Goal: Transaction & Acquisition: Purchase product/service

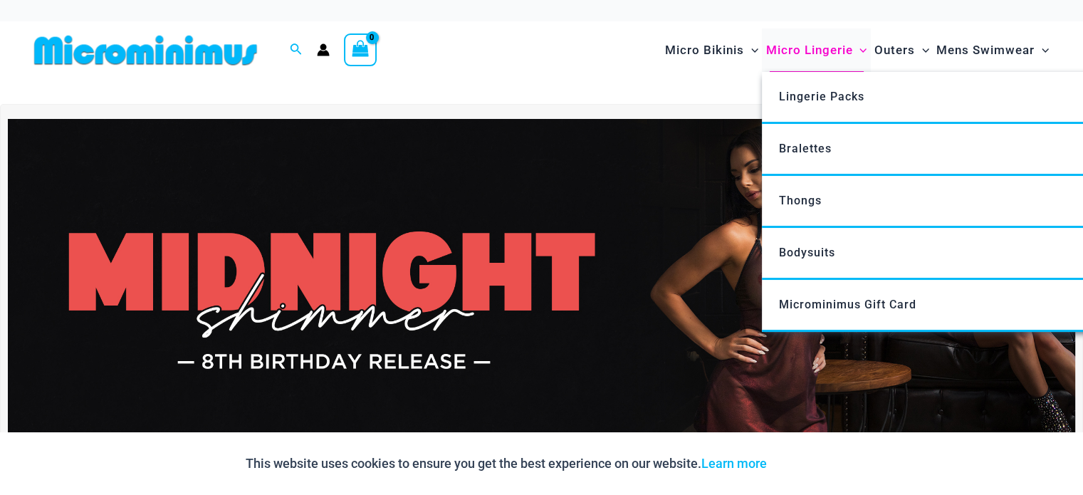
click at [820, 53] on span "Micro Lingerie" at bounding box center [809, 50] width 87 height 36
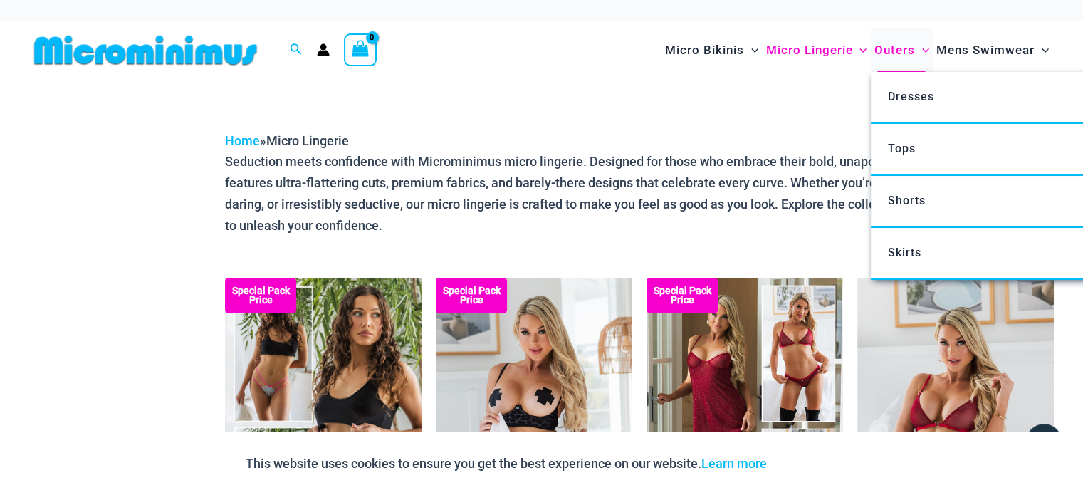
click at [905, 48] on span "Outers" at bounding box center [895, 50] width 41 height 36
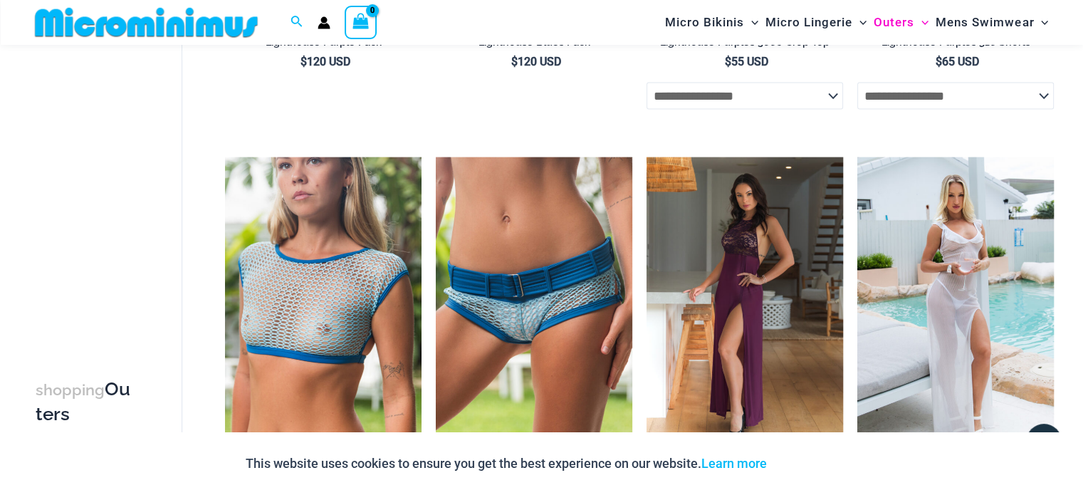
scroll to position [2700, 0]
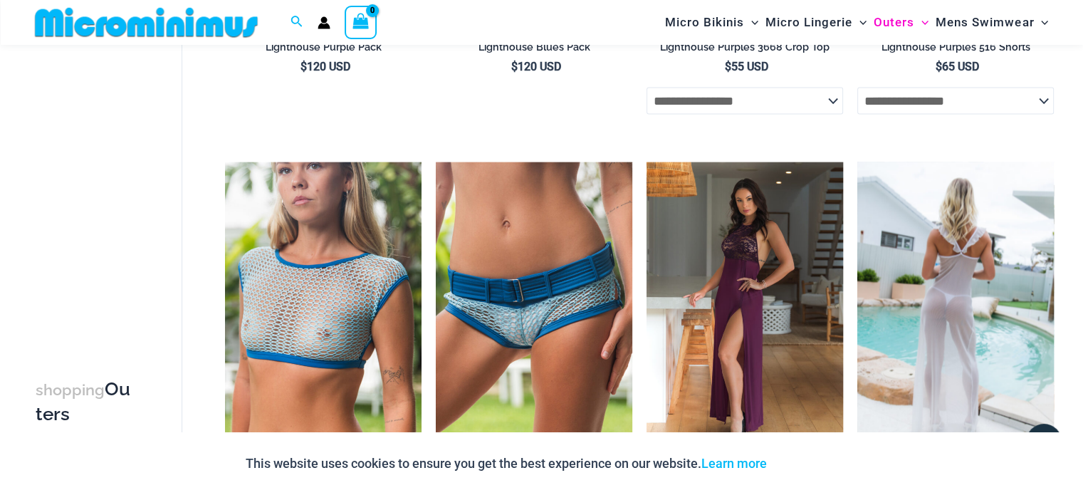
click at [953, 358] on img at bounding box center [956, 309] width 197 height 295
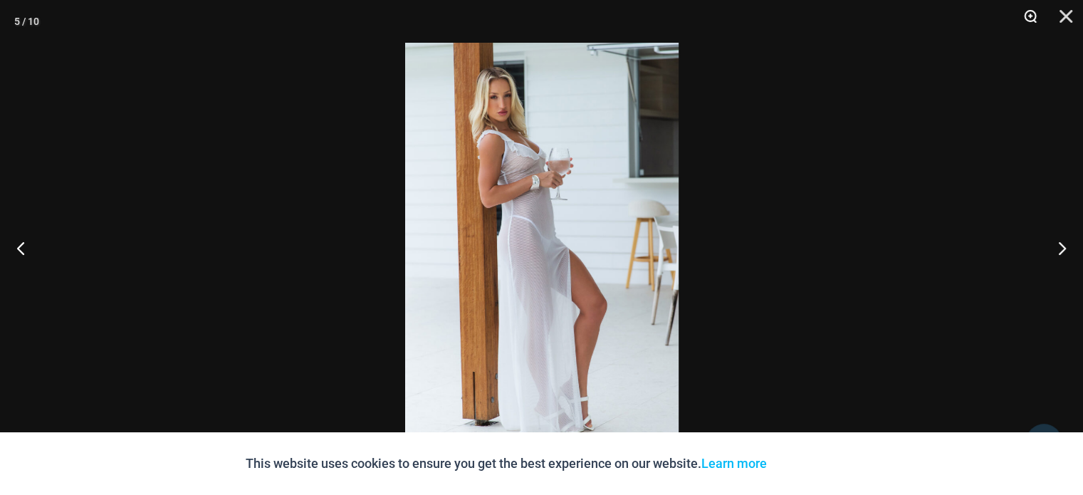
click at [1037, 16] on button "Zoom" at bounding box center [1026, 21] width 36 height 43
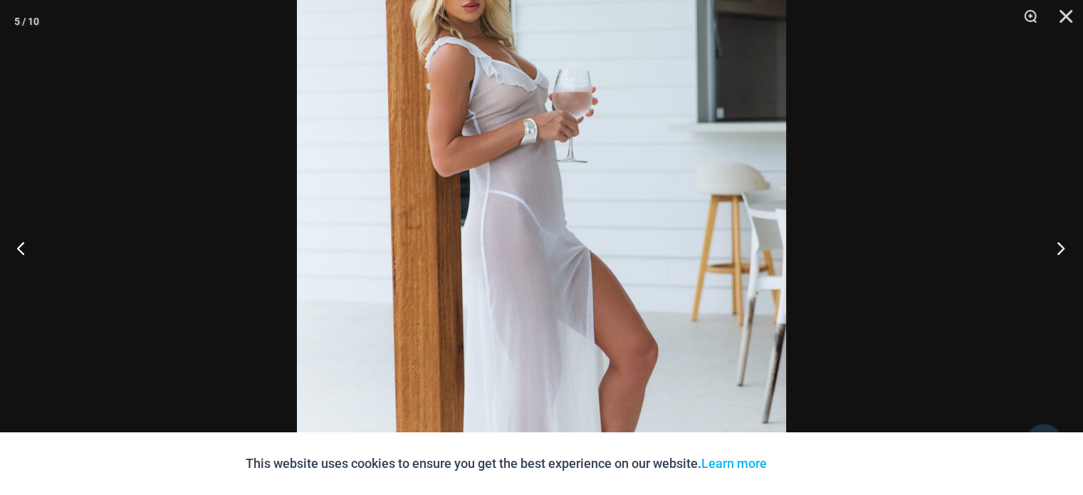
click at [1063, 249] on button "Next" at bounding box center [1056, 247] width 53 height 71
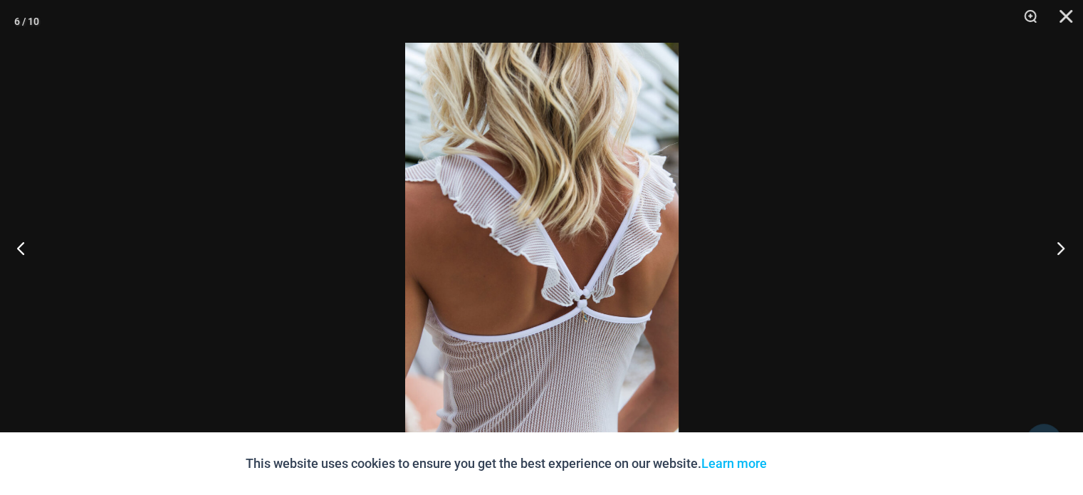
click at [1063, 249] on button "Next" at bounding box center [1056, 247] width 53 height 71
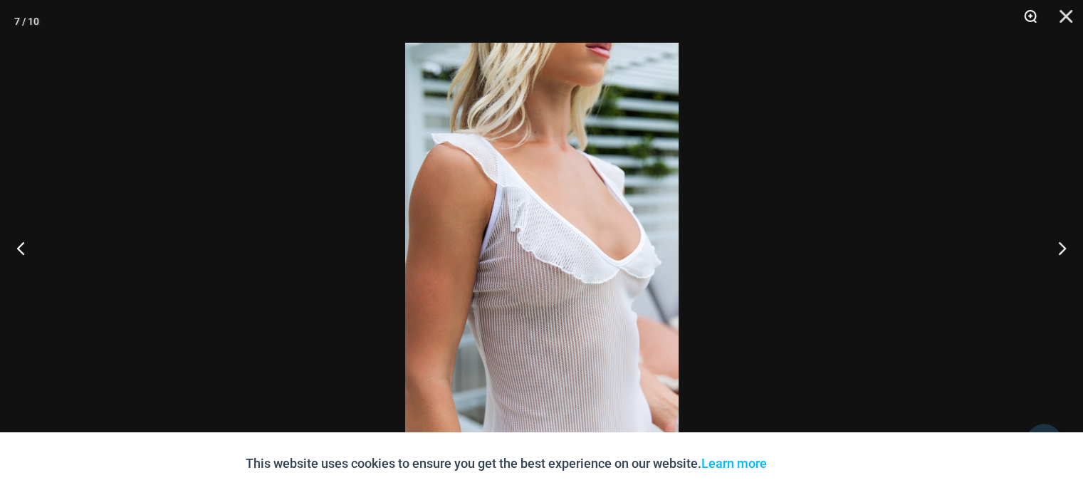
click at [1032, 19] on button "Zoom" at bounding box center [1026, 21] width 36 height 43
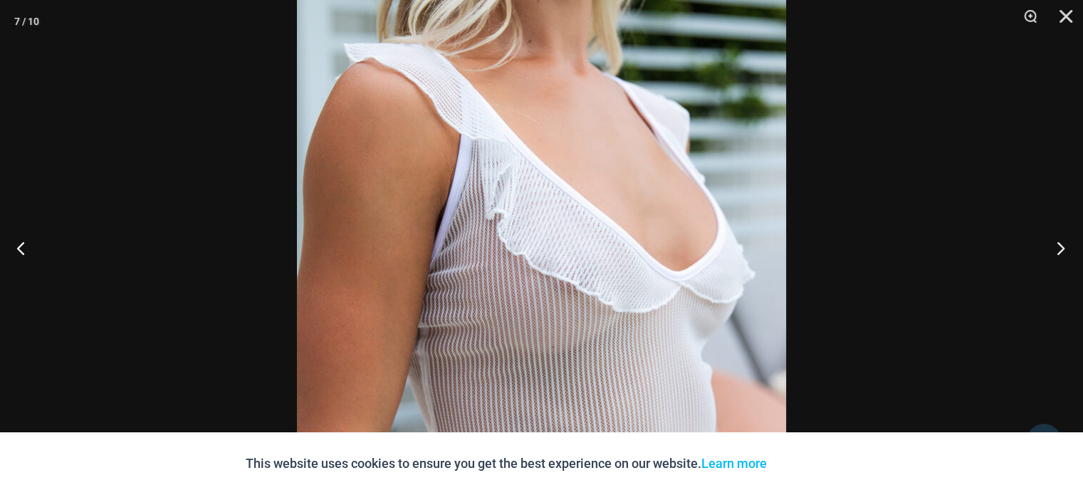
click at [1057, 251] on button "Next" at bounding box center [1056, 247] width 53 height 71
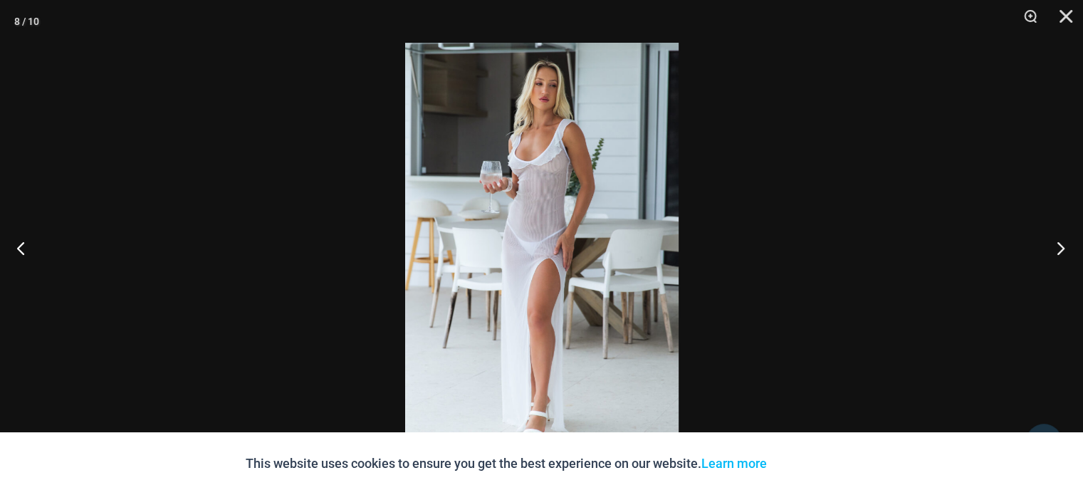
click at [1057, 251] on button "Next" at bounding box center [1056, 247] width 53 height 71
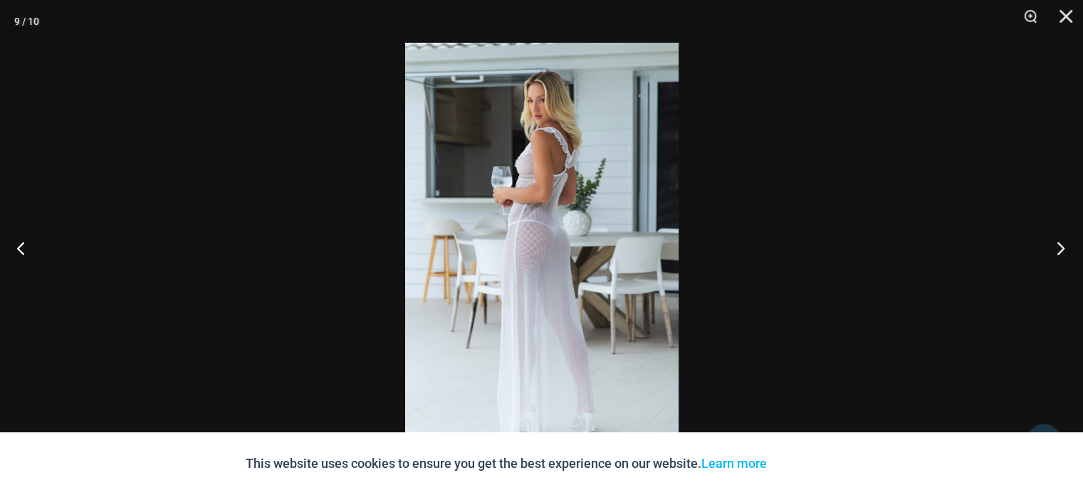
click at [1057, 251] on button "Next" at bounding box center [1056, 247] width 53 height 71
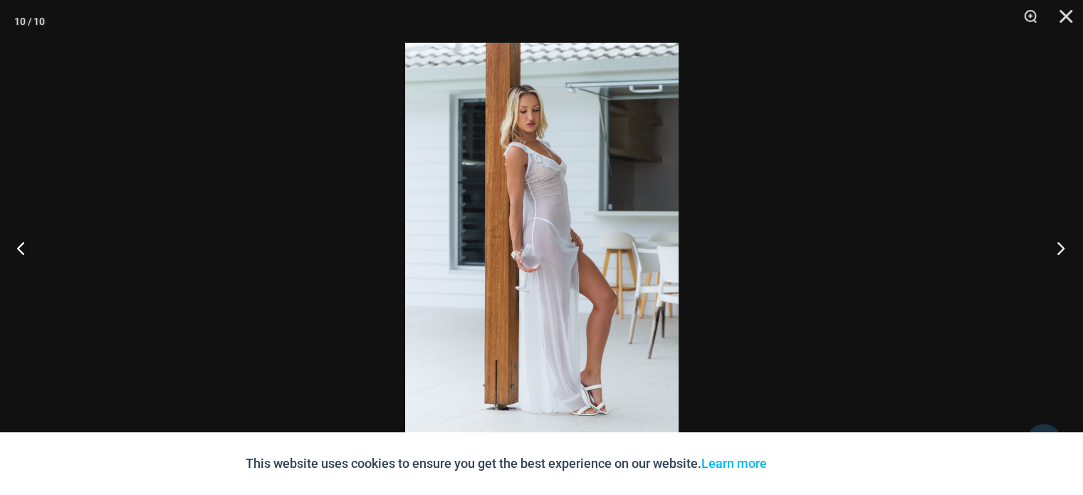
click at [1057, 251] on button "Next" at bounding box center [1056, 247] width 53 height 71
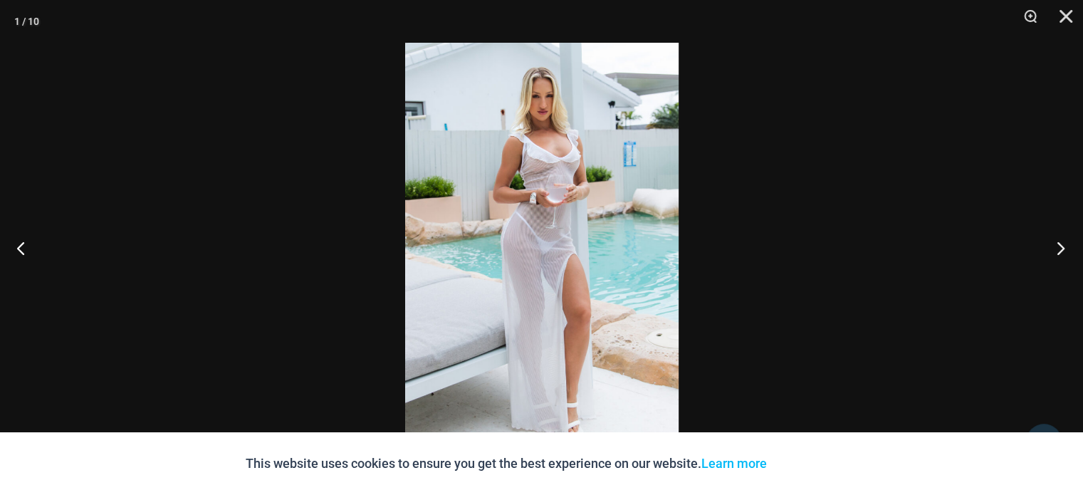
click at [1057, 251] on button "Next" at bounding box center [1056, 247] width 53 height 71
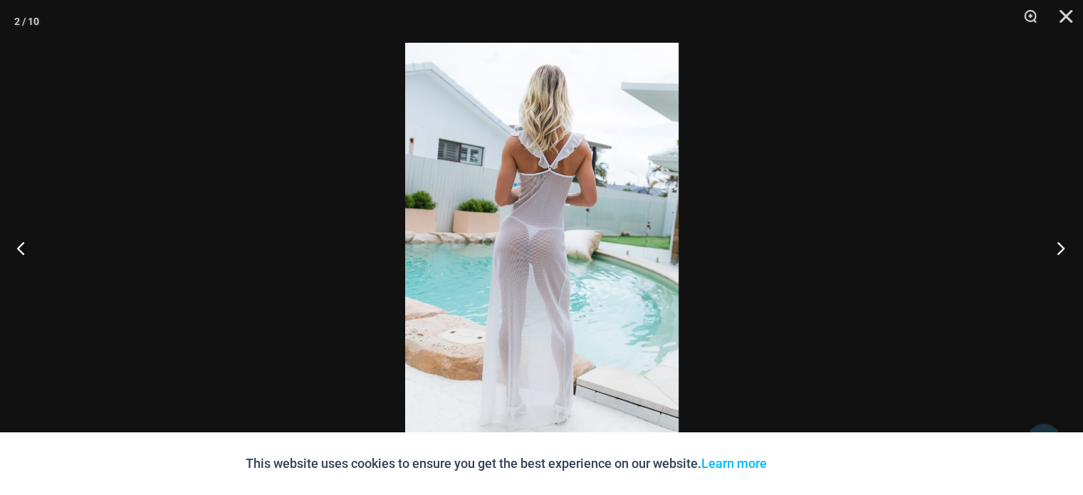
click at [1057, 251] on button "Next" at bounding box center [1056, 247] width 53 height 71
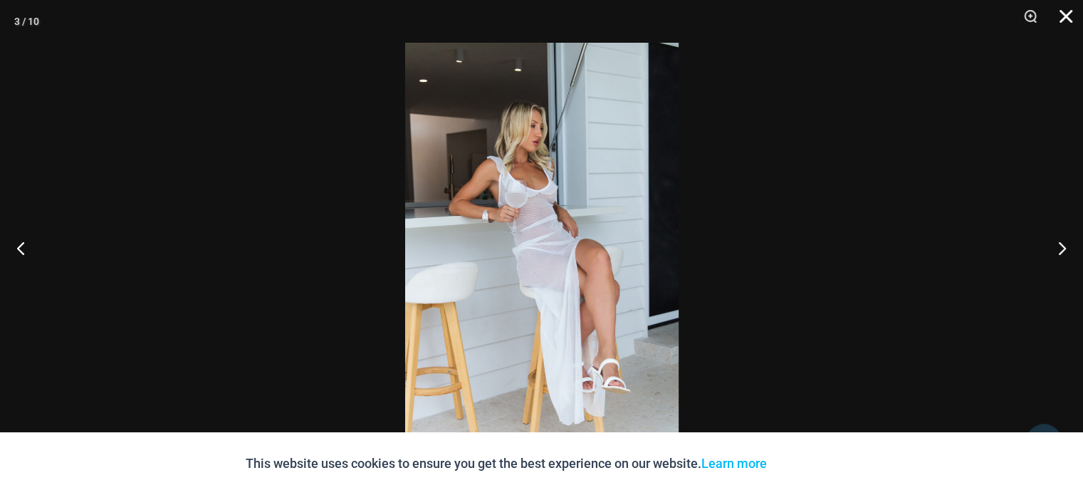
click at [1068, 16] on button "Close" at bounding box center [1061, 21] width 36 height 43
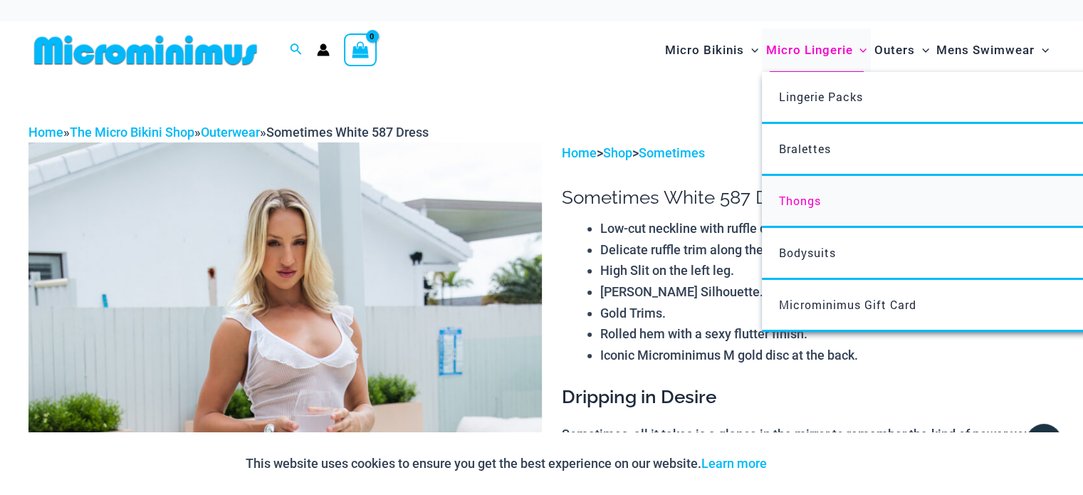
click at [801, 199] on span "Thongs" at bounding box center [800, 200] width 42 height 15
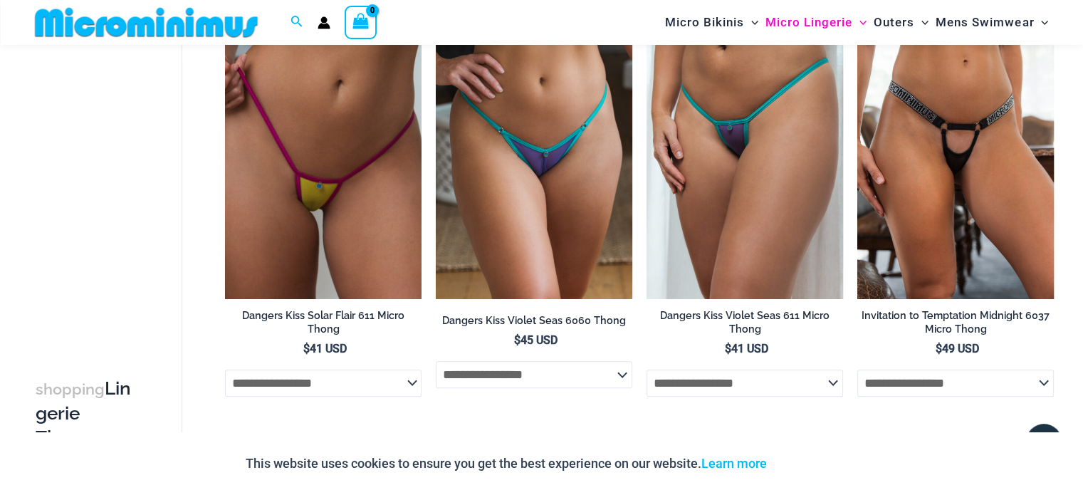
scroll to position [1022, 0]
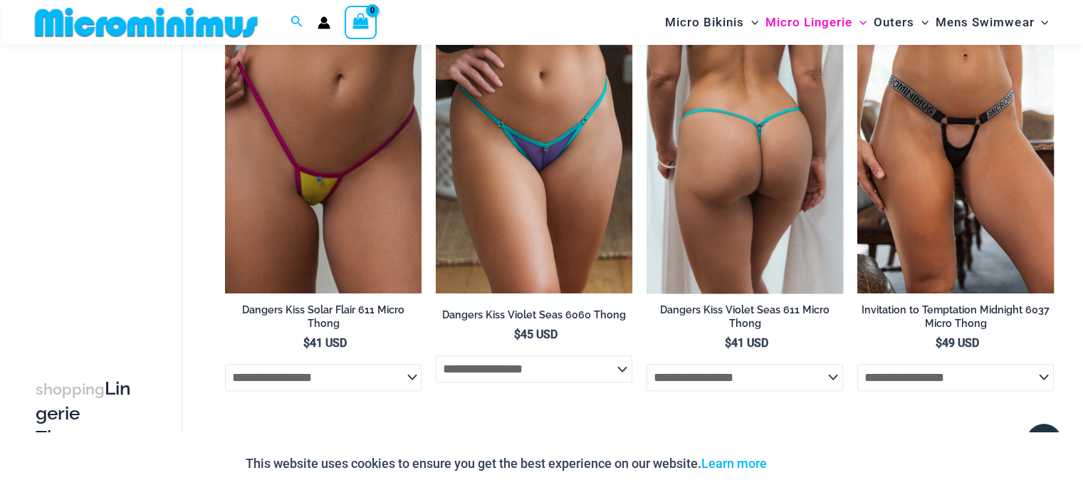
click at [833, 376] on select "**********" at bounding box center [745, 377] width 197 height 27
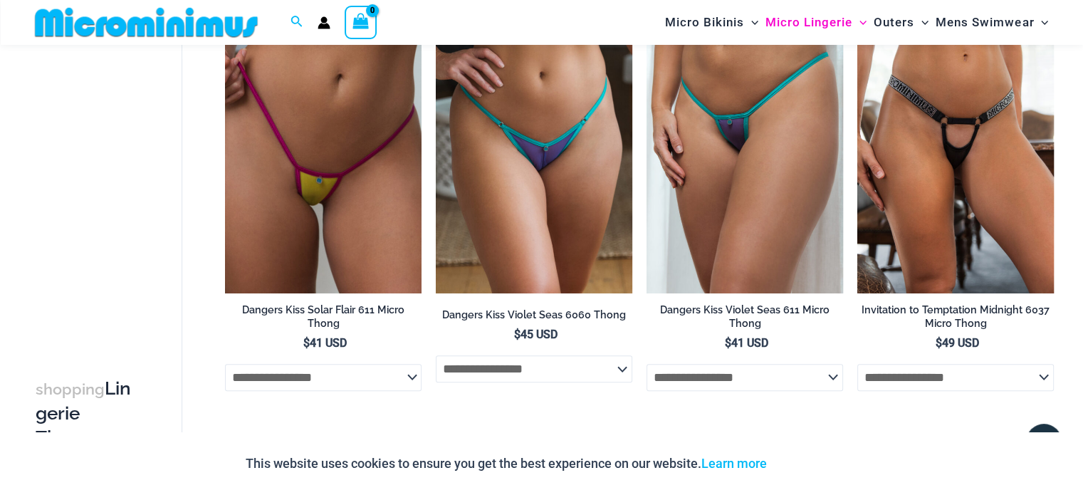
click at [818, 429] on ul "**********" at bounding box center [639, 6] width 829 height 1742
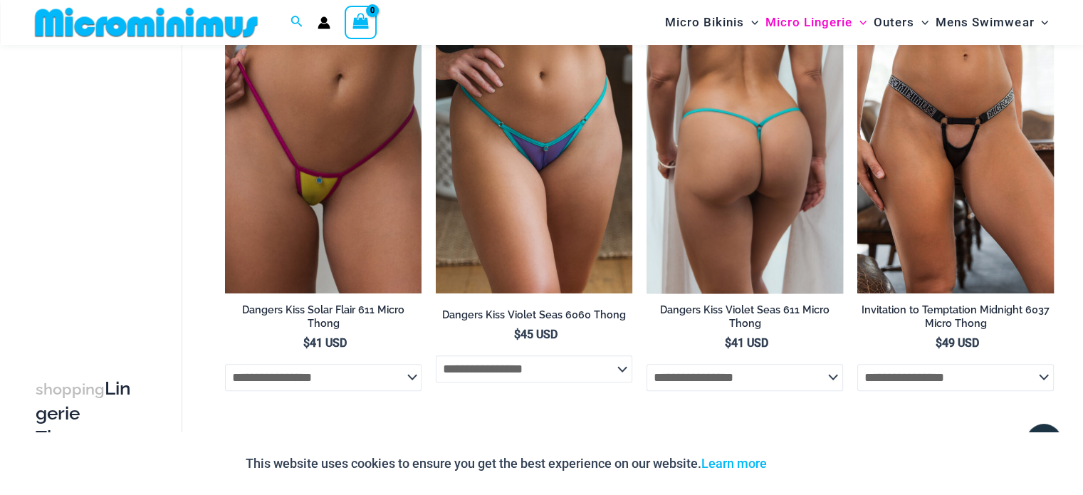
click at [752, 247] on img at bounding box center [745, 146] width 197 height 295
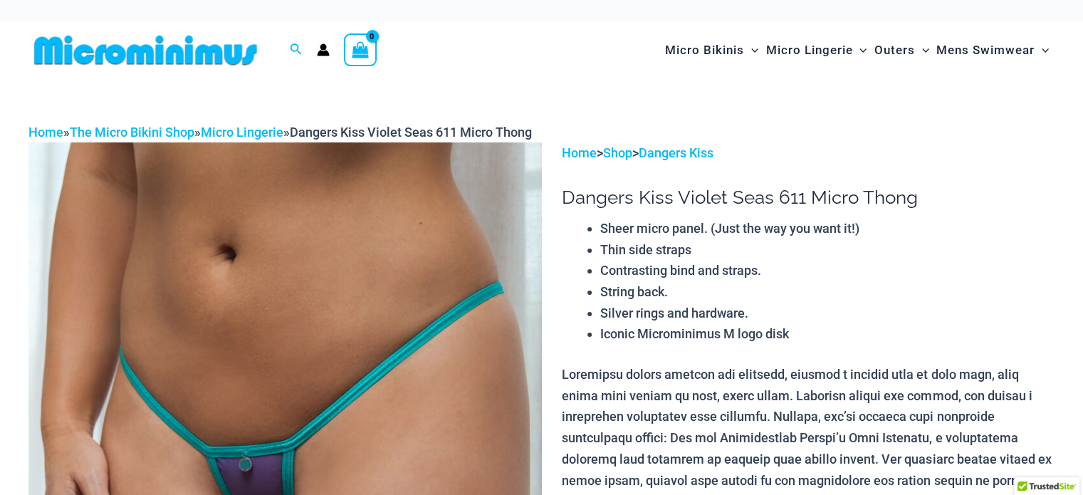
click at [752, 247] on li "Thin side straps" at bounding box center [827, 249] width 454 height 21
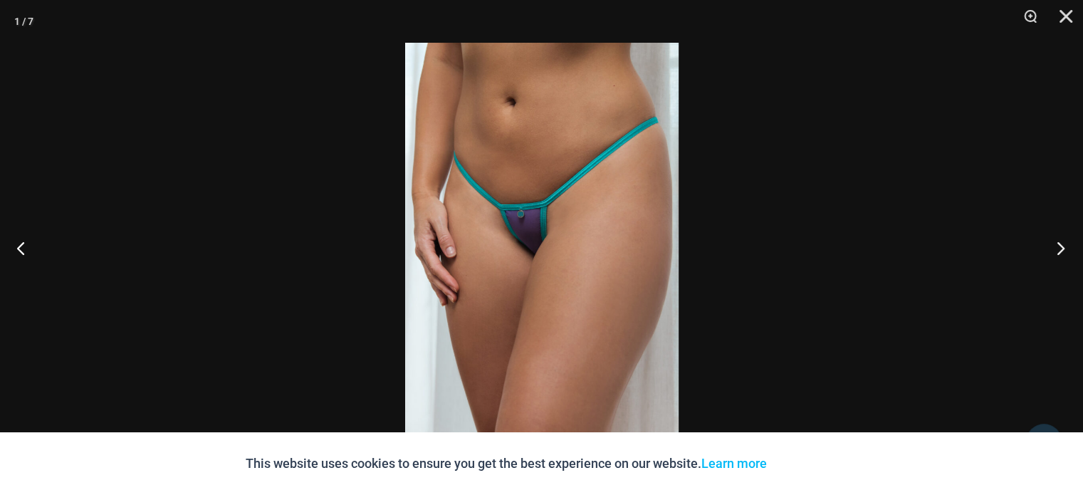
click at [1057, 251] on button "Next" at bounding box center [1056, 247] width 53 height 71
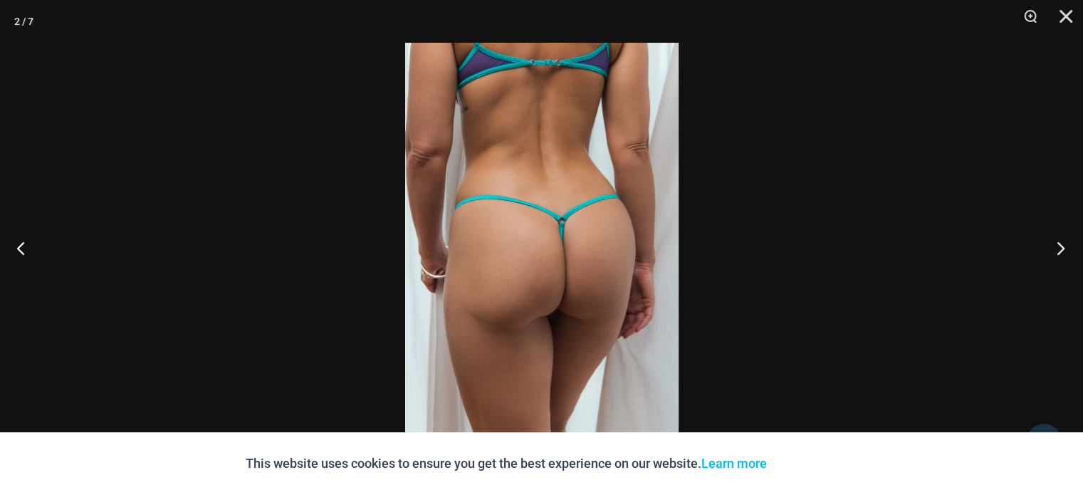
click at [1057, 251] on button "Next" at bounding box center [1056, 247] width 53 height 71
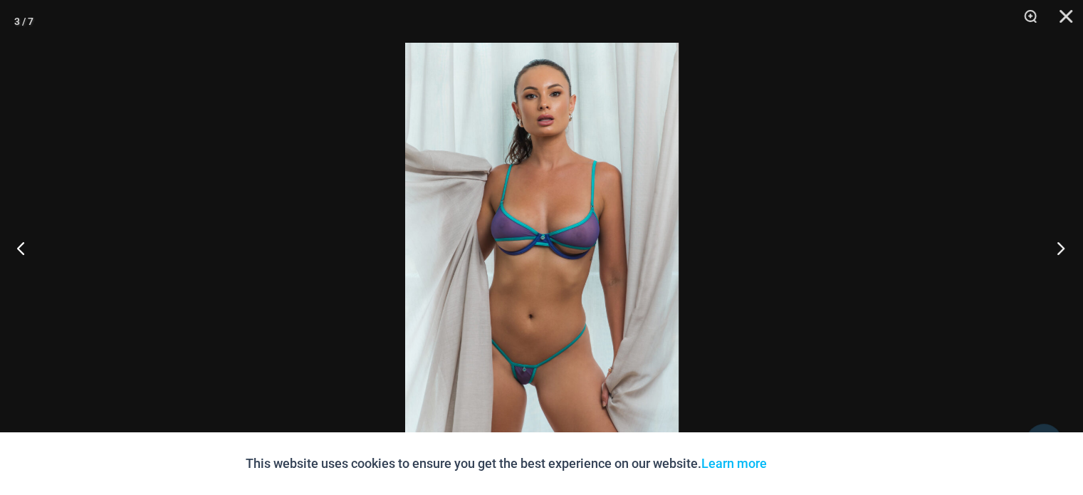
click at [1057, 251] on button "Next" at bounding box center [1056, 247] width 53 height 71
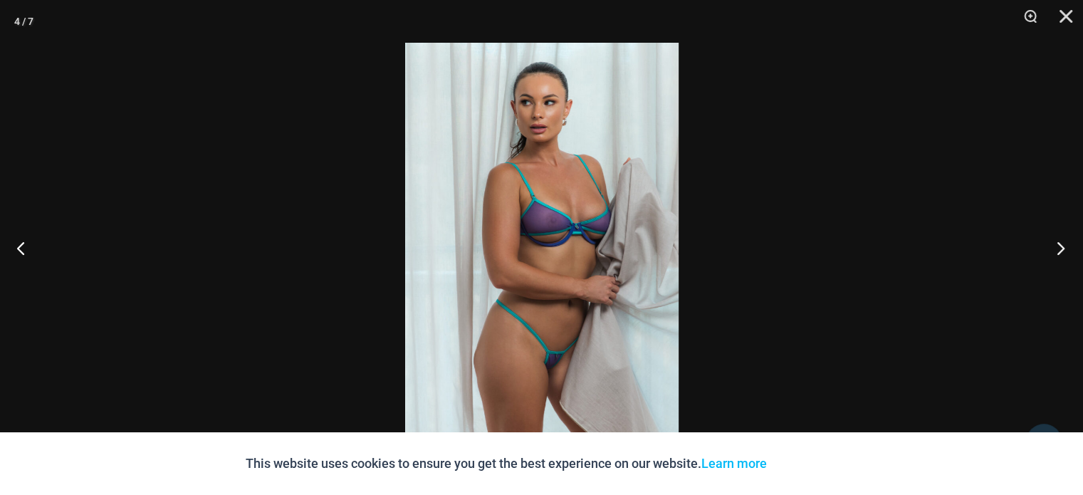
click at [1057, 251] on button "Next" at bounding box center [1056, 247] width 53 height 71
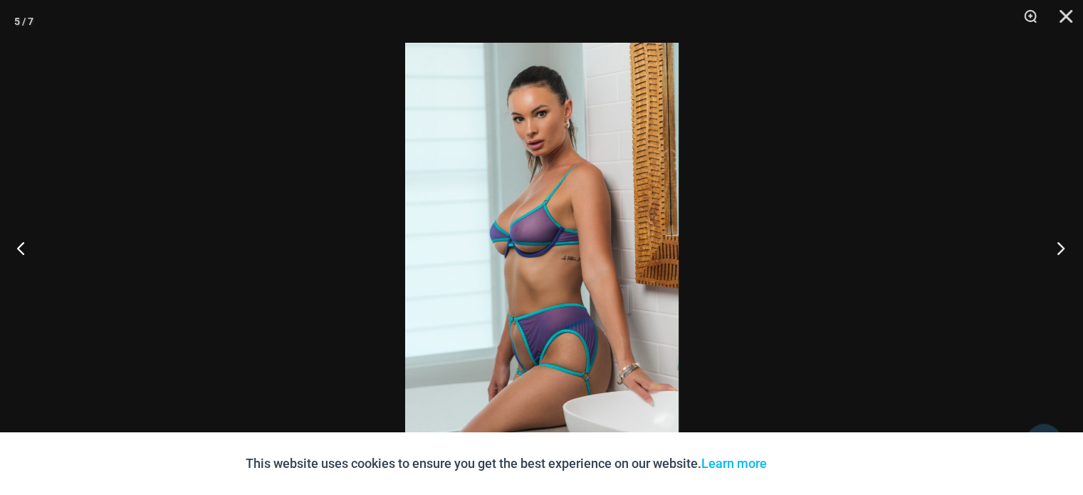
click at [1057, 251] on button "Next" at bounding box center [1056, 247] width 53 height 71
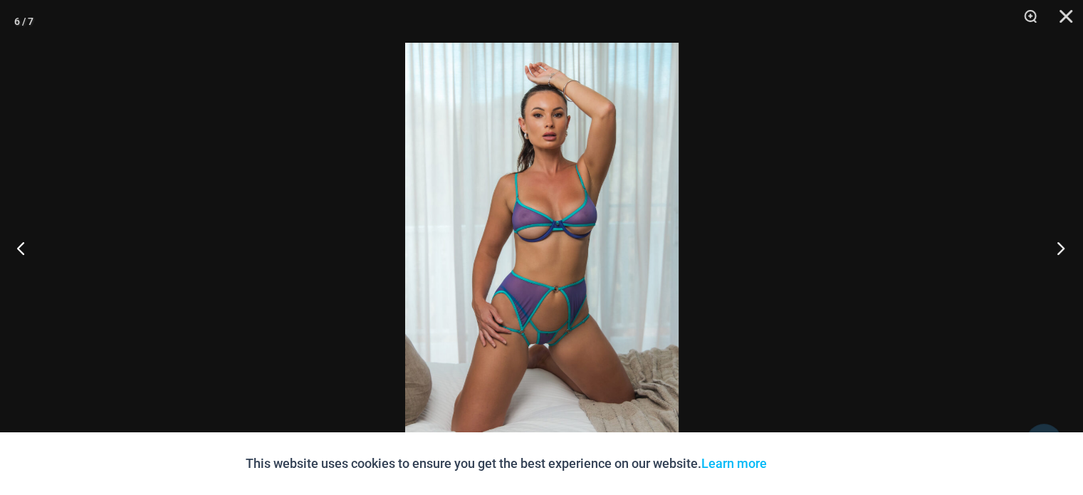
click at [1057, 251] on button "Next" at bounding box center [1056, 247] width 53 height 71
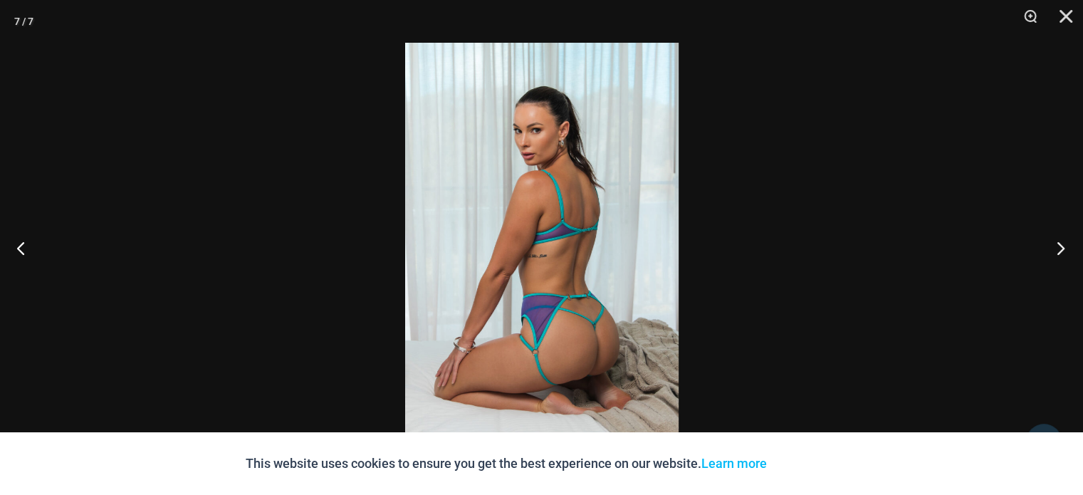
click at [1057, 251] on button "Next" at bounding box center [1056, 247] width 53 height 71
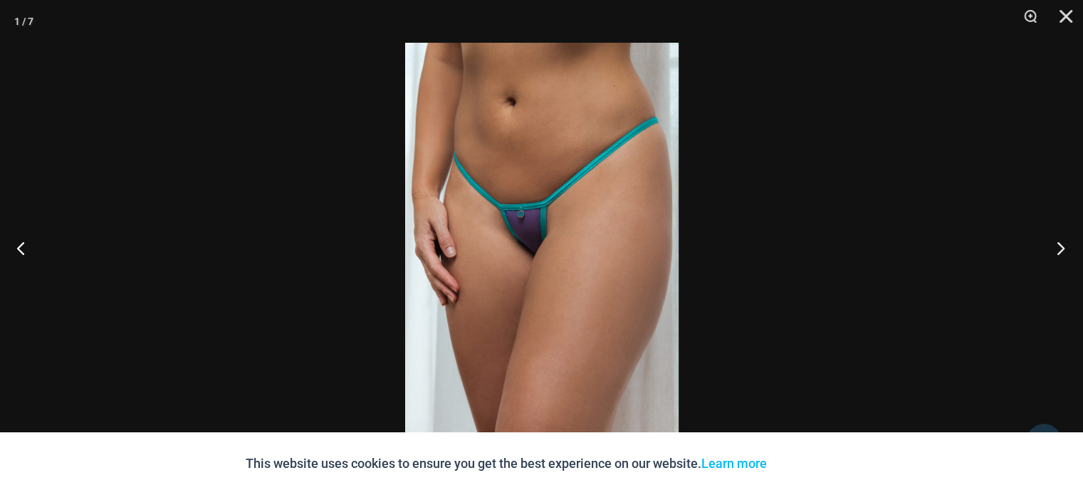
click at [1057, 251] on button "Next" at bounding box center [1056, 247] width 53 height 71
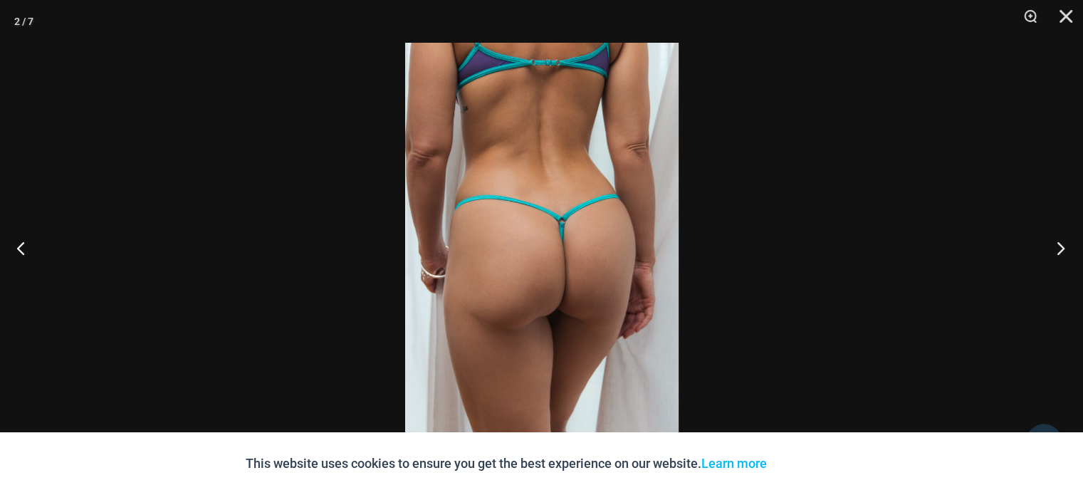
click at [1057, 251] on button "Next" at bounding box center [1056, 247] width 53 height 71
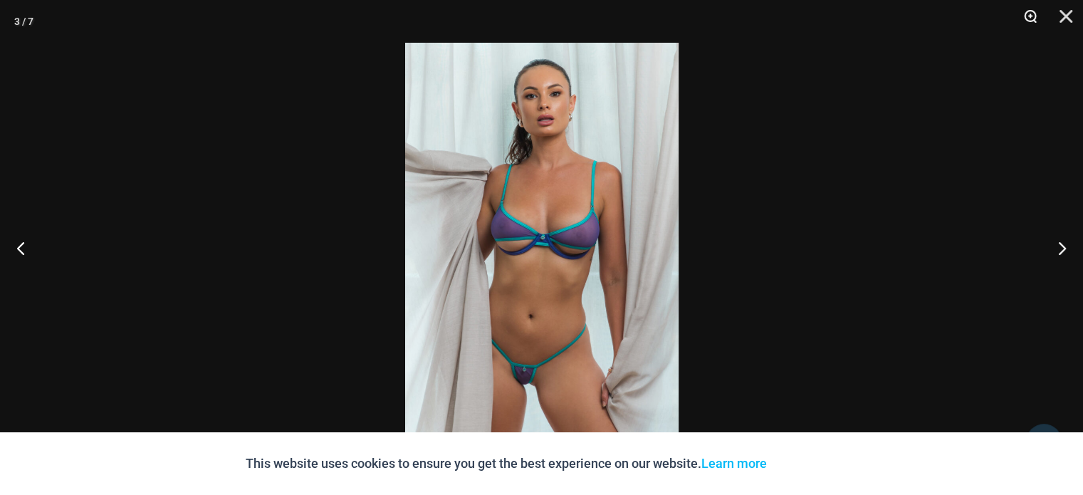
click at [1033, 16] on button "Zoom" at bounding box center [1026, 21] width 36 height 43
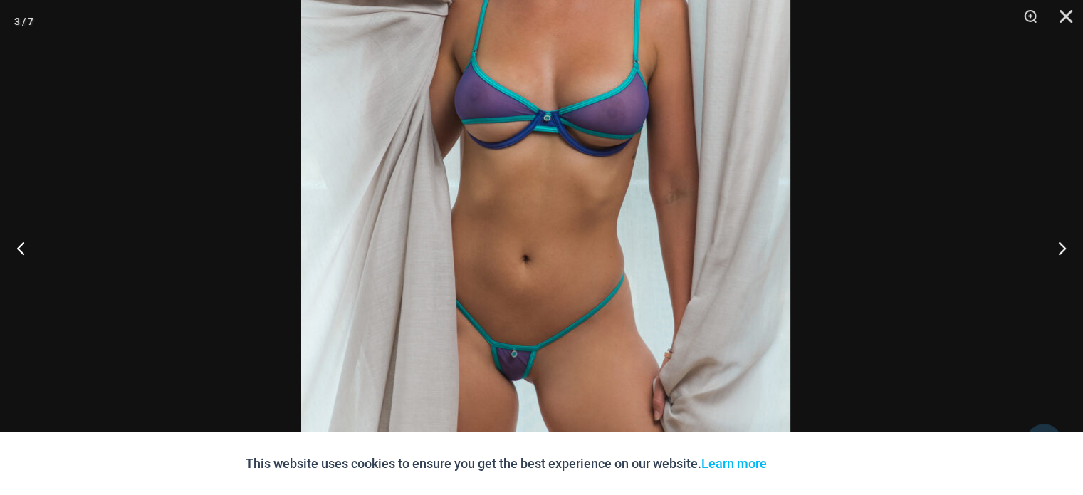
click at [709, 168] on img at bounding box center [545, 136] width 489 height 734
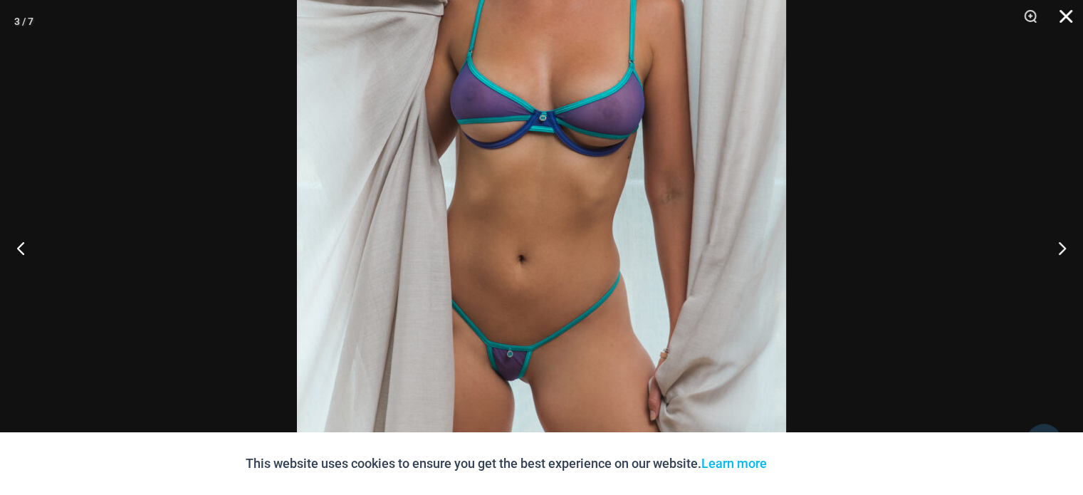
click at [1068, 23] on button "Close" at bounding box center [1061, 21] width 36 height 43
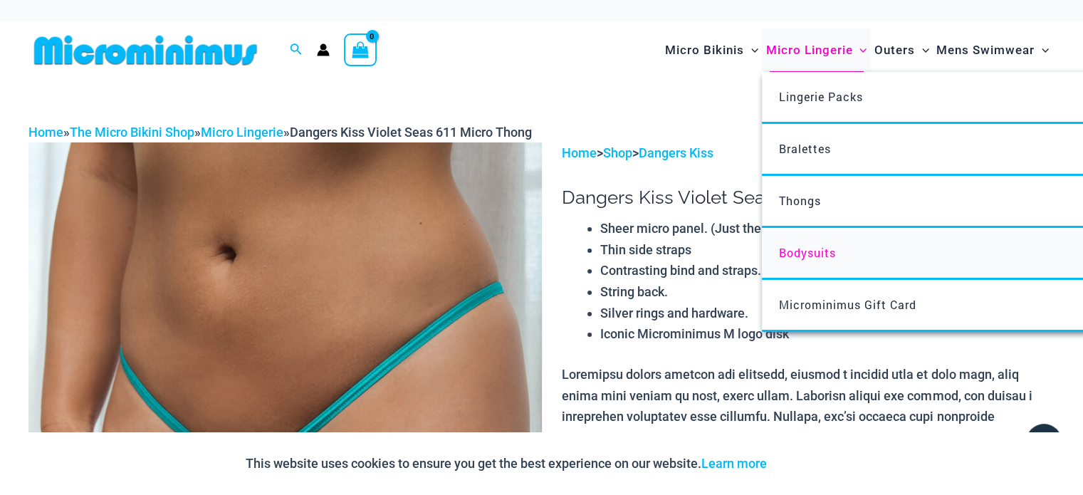
click at [798, 256] on span "Bodysuits" at bounding box center [807, 252] width 57 height 15
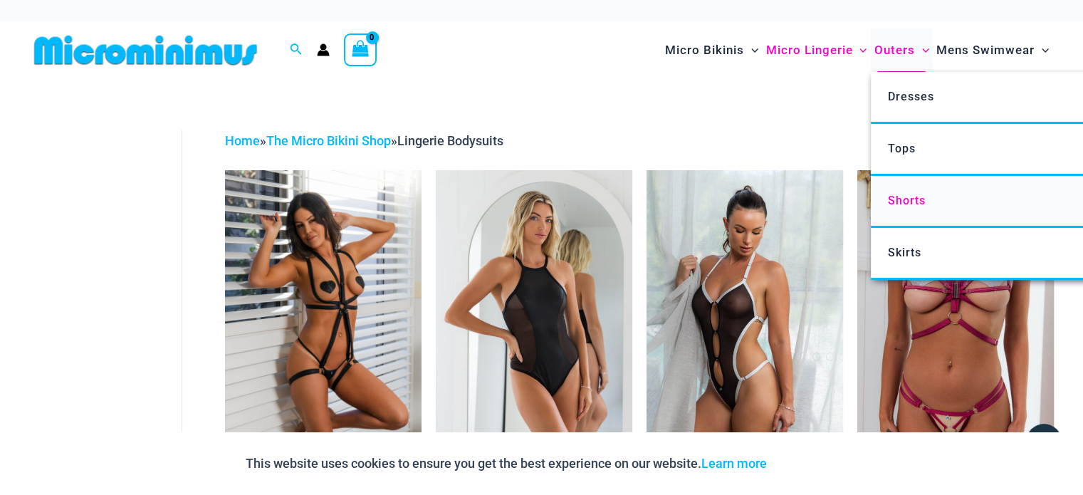
click at [907, 205] on span "Shorts" at bounding box center [906, 201] width 38 height 14
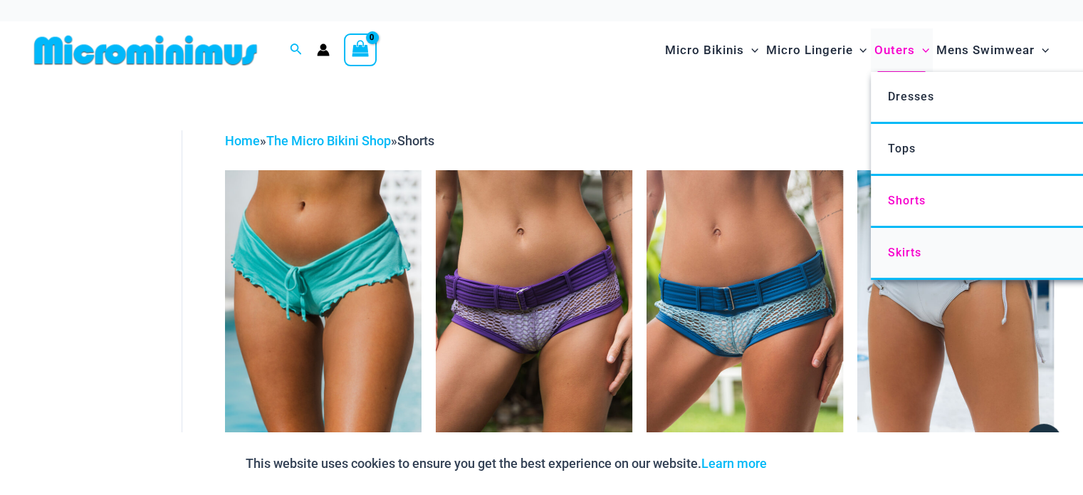
click at [905, 246] on span "Skirts" at bounding box center [903, 253] width 33 height 14
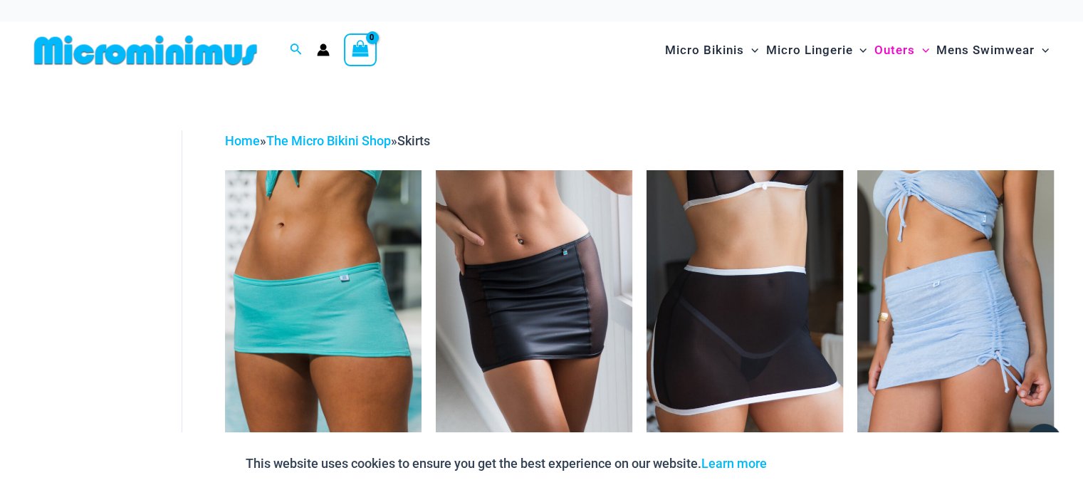
click at [820, 21] on div "Micro Bikinis Menu Toggle Sexy Bikini Sets Bikini Tops Bikini Bottoms Menu Togg…" at bounding box center [790, 50] width 529 height 58
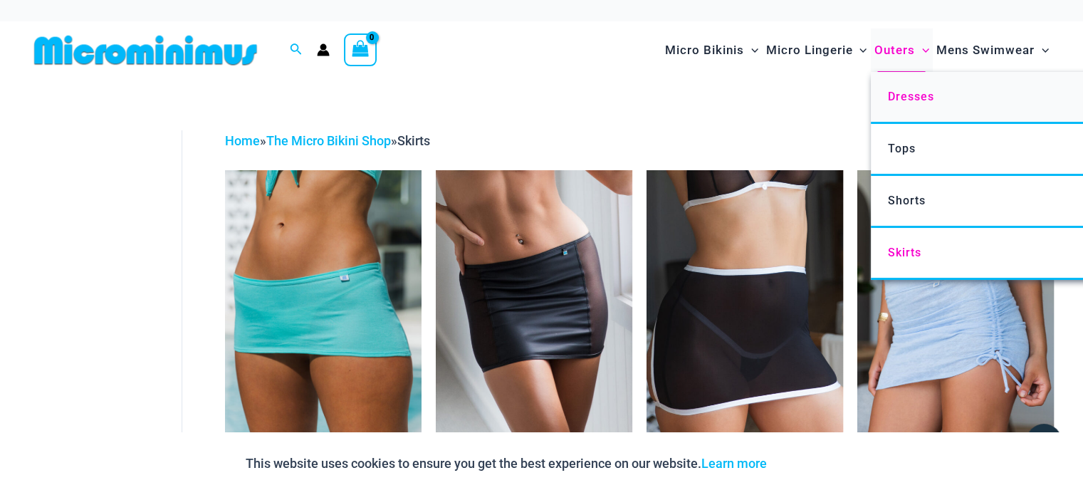
click at [915, 101] on span "Dresses" at bounding box center [910, 97] width 46 height 14
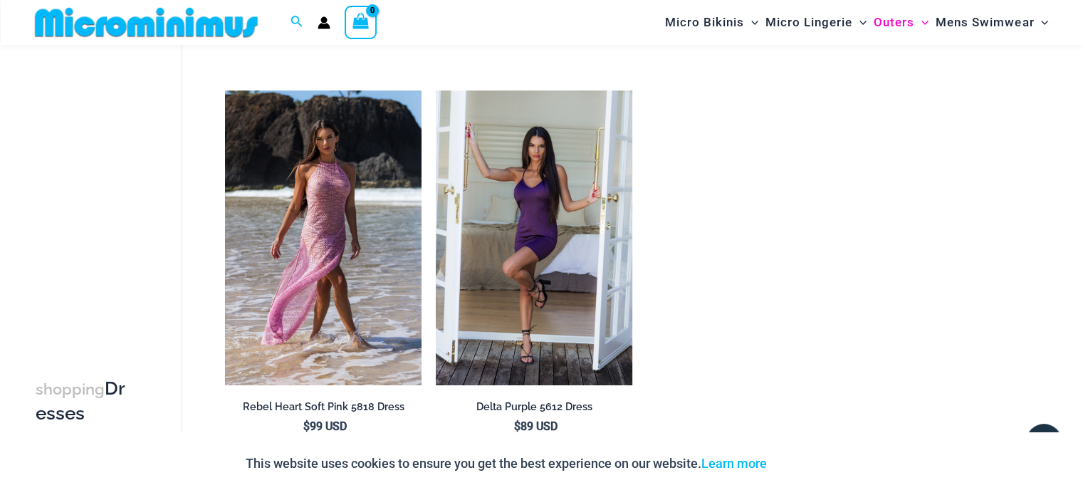
scroll to position [1381, 0]
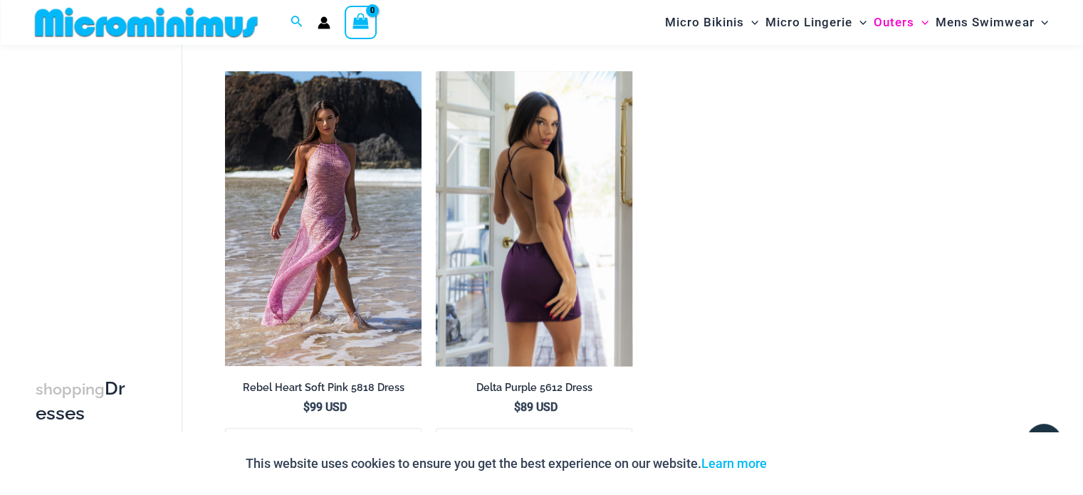
click at [506, 293] on img at bounding box center [534, 218] width 197 height 295
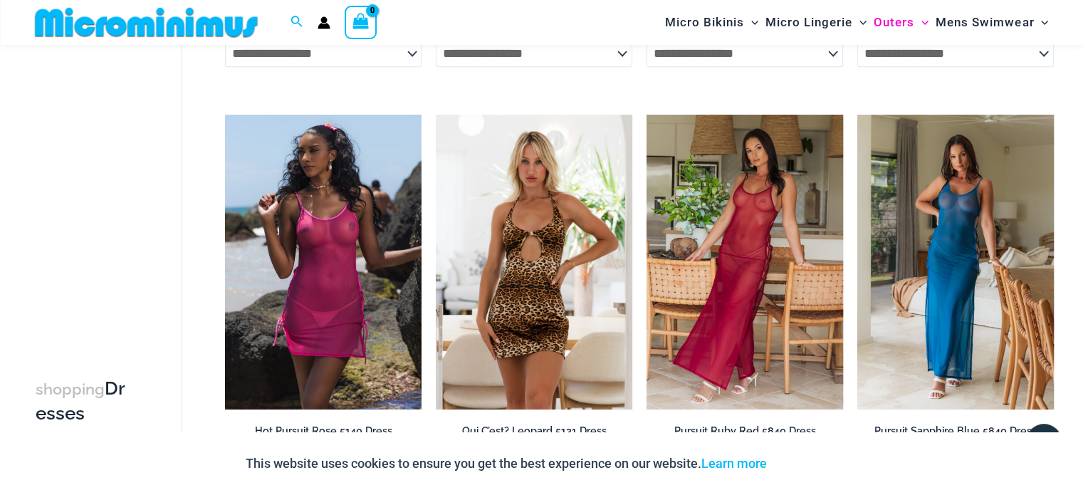
scroll to position [903, 0]
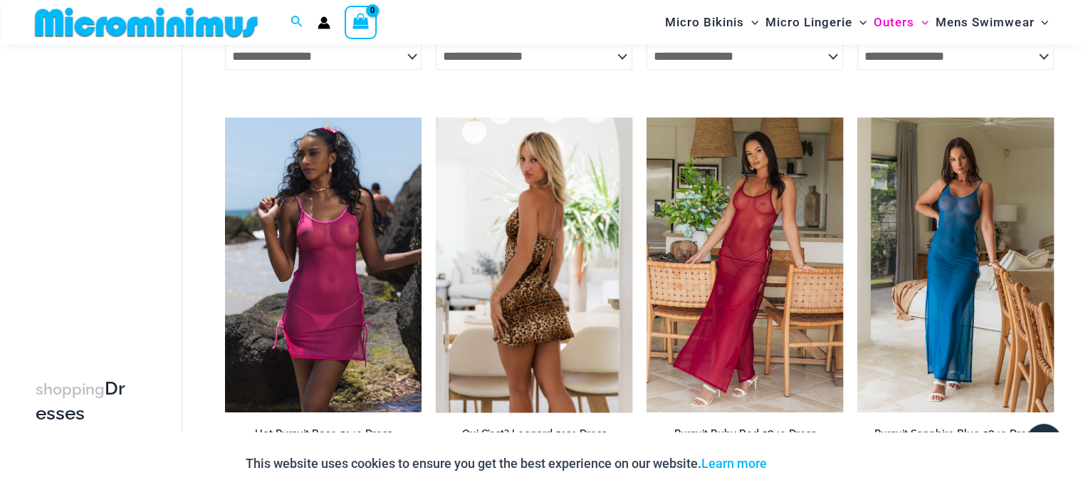
click at [568, 340] on img at bounding box center [534, 265] width 197 height 295
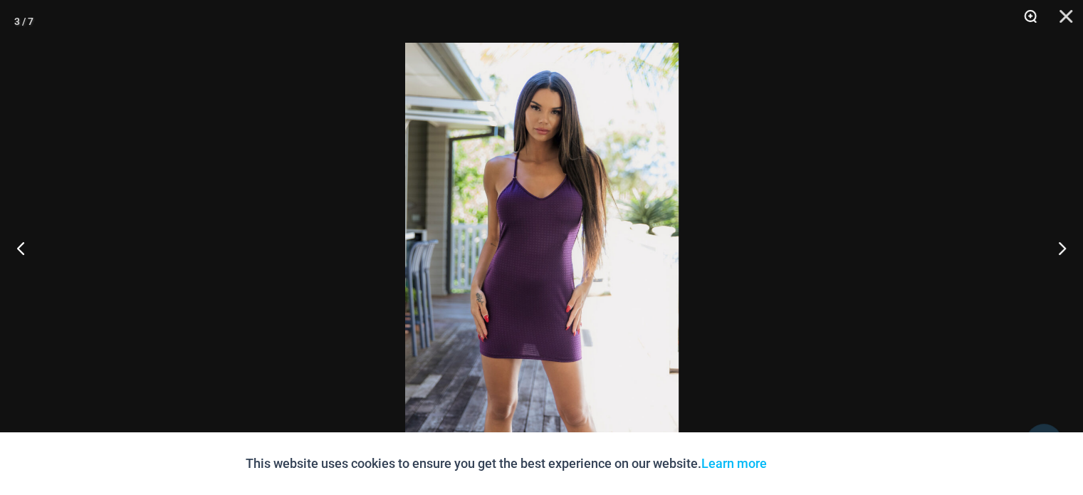
click at [1031, 16] on button "Zoom" at bounding box center [1026, 21] width 36 height 43
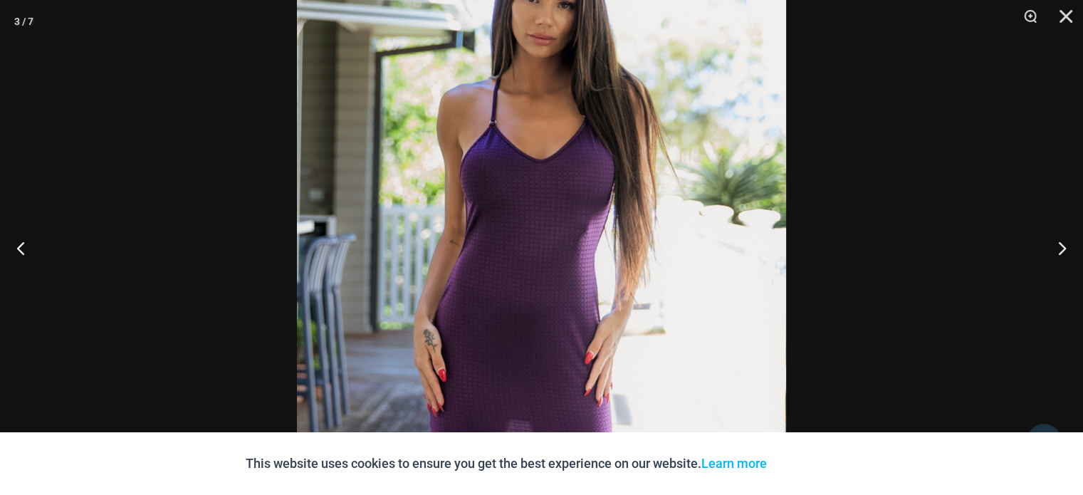
scroll to position [417, 0]
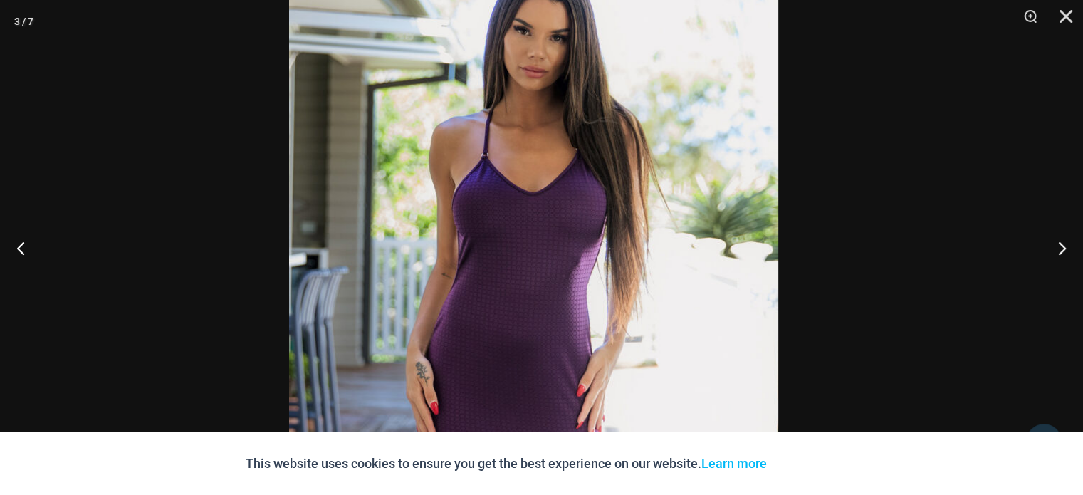
click at [692, 291] on img at bounding box center [533, 281] width 489 height 734
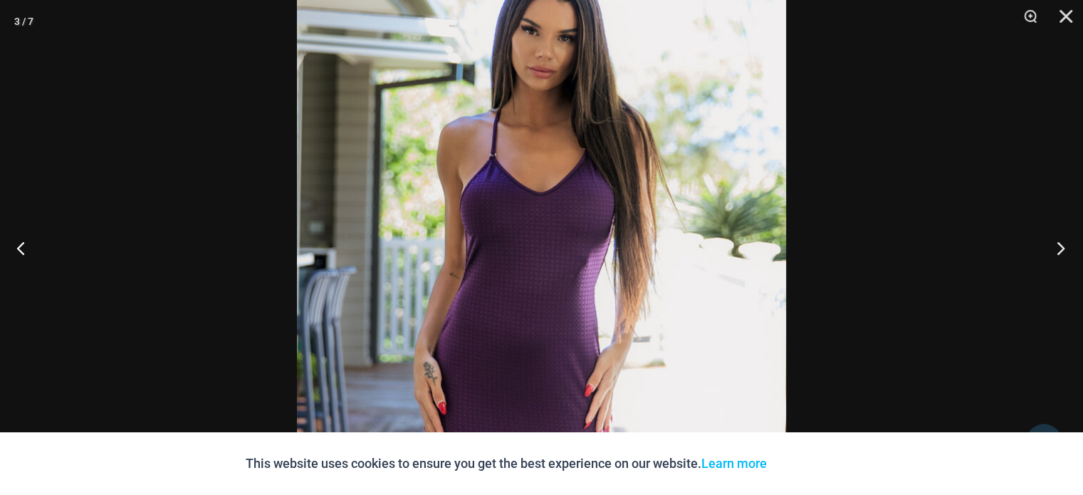
click at [1058, 261] on button "Next" at bounding box center [1056, 247] width 53 height 71
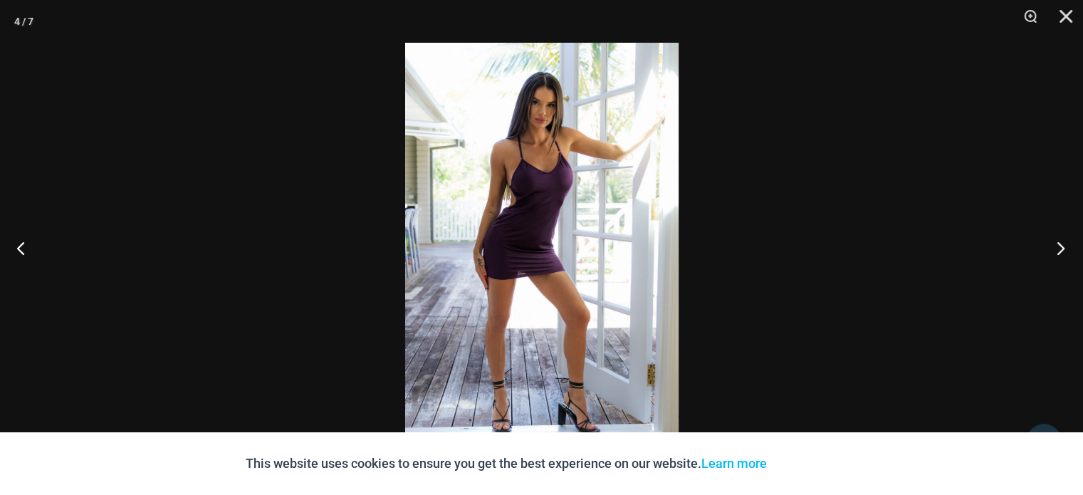
click at [1058, 261] on button "Next" at bounding box center [1056, 247] width 53 height 71
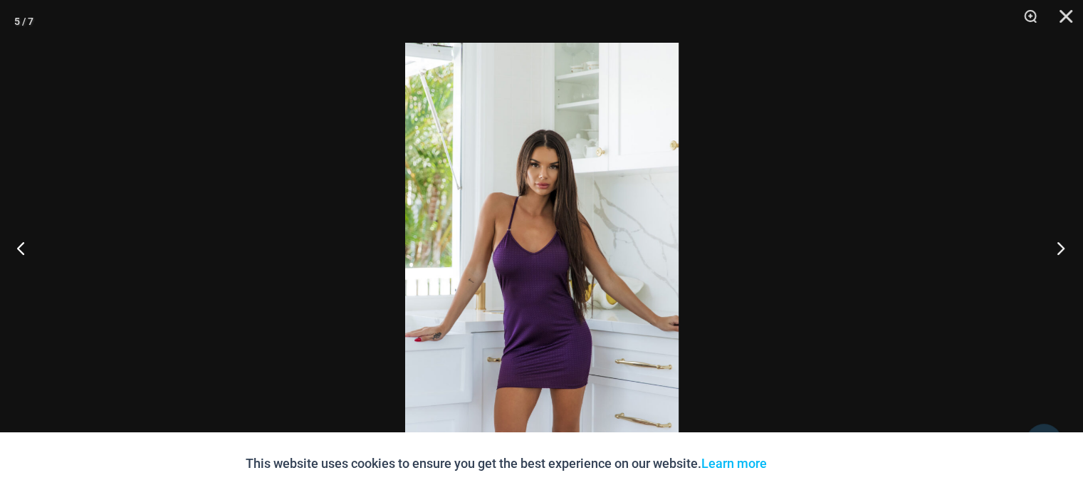
click at [1058, 261] on button "Next" at bounding box center [1056, 247] width 53 height 71
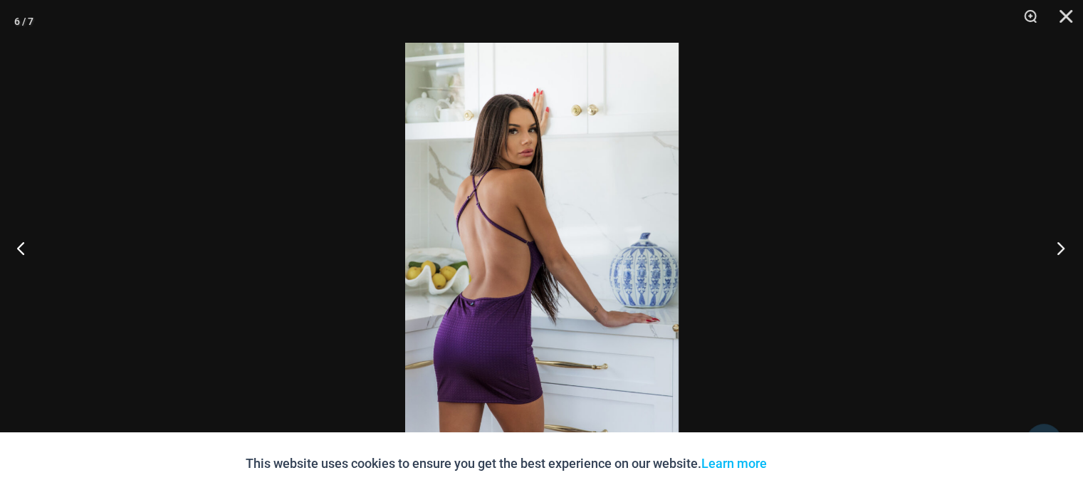
click at [1058, 261] on button "Next" at bounding box center [1056, 247] width 53 height 71
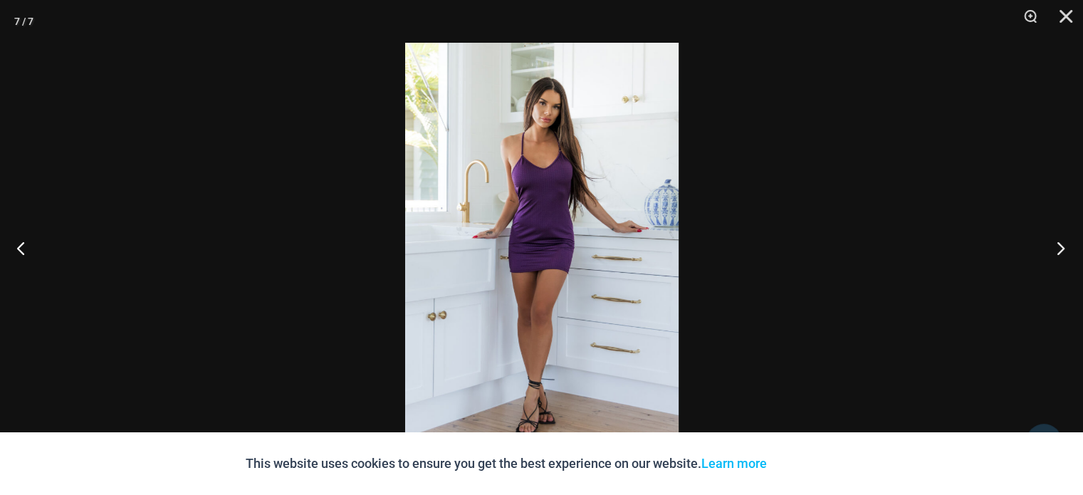
click at [1058, 261] on button "Next" at bounding box center [1056, 247] width 53 height 71
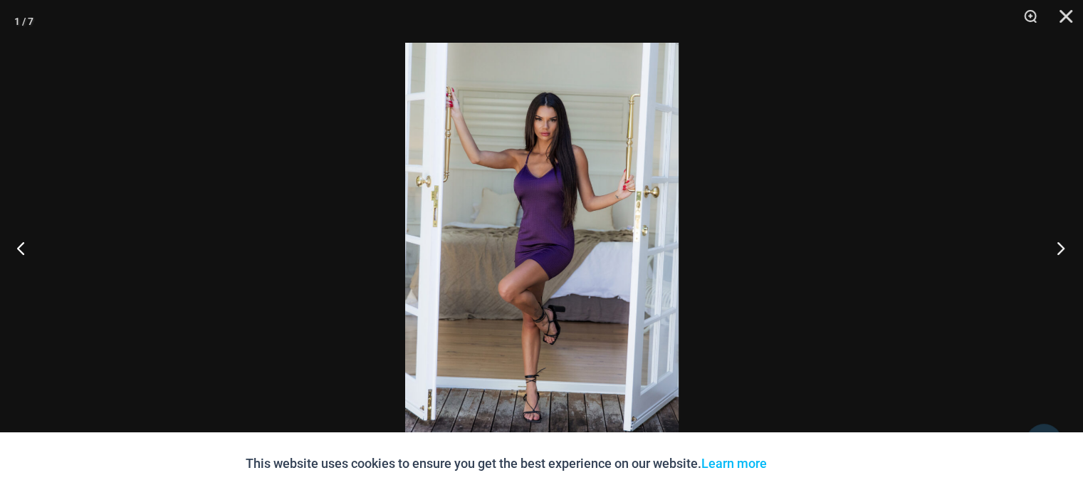
click at [1058, 261] on button "Next" at bounding box center [1056, 247] width 53 height 71
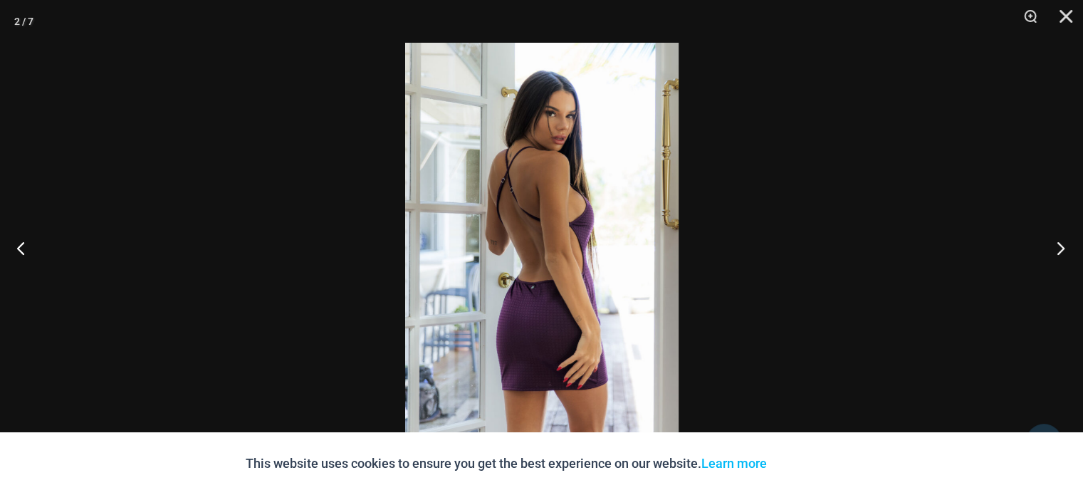
click at [1058, 261] on button "Next" at bounding box center [1056, 247] width 53 height 71
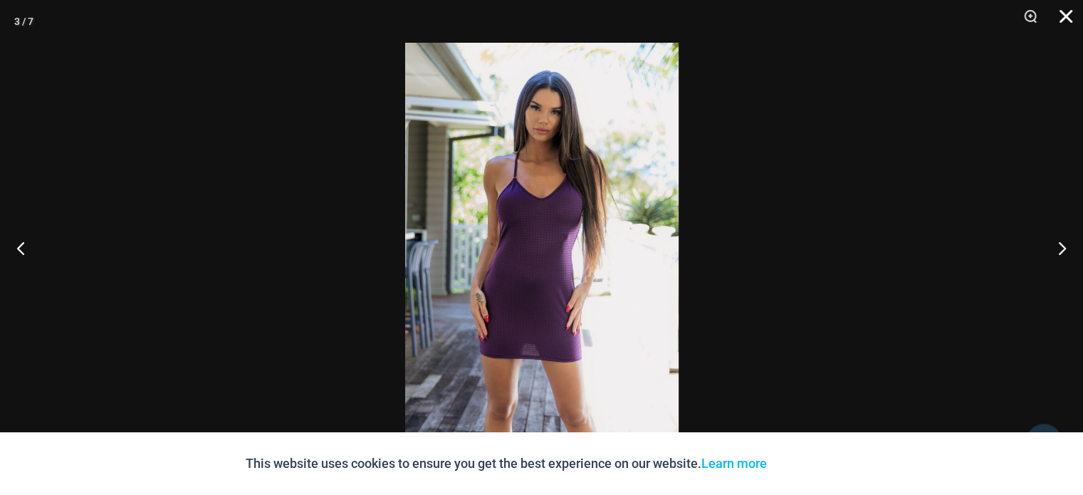
click at [1064, 24] on button "Close" at bounding box center [1061, 21] width 36 height 43
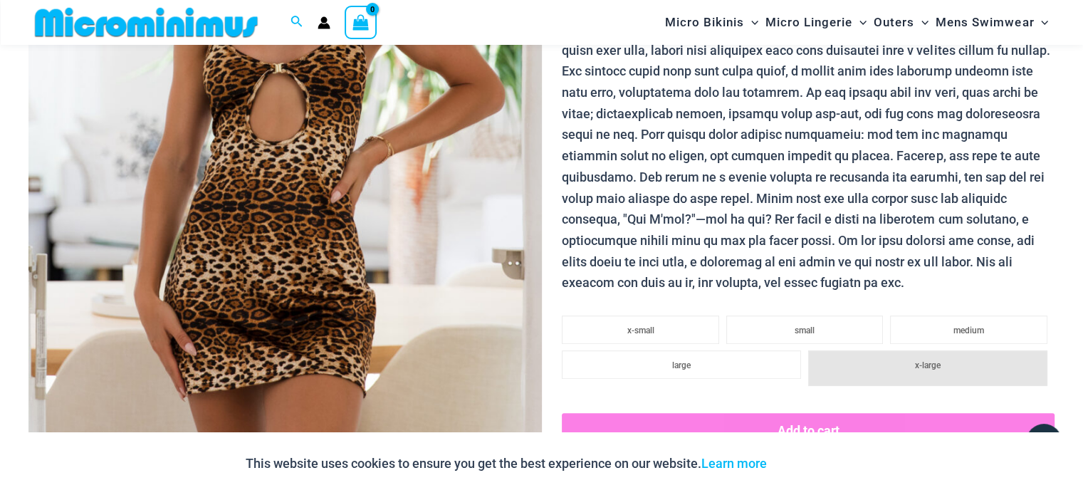
scroll to position [383, 0]
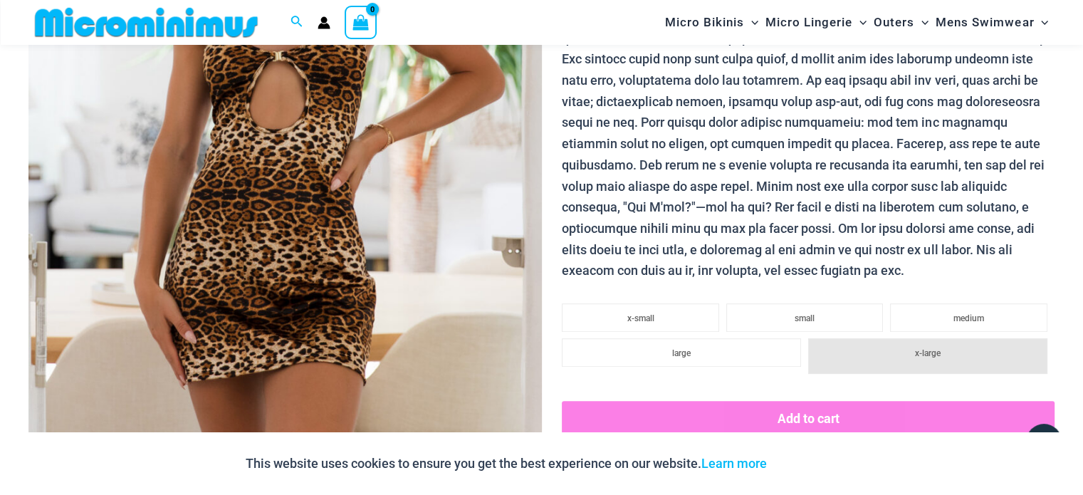
click at [311, 185] on img at bounding box center [285, 131] width 514 height 770
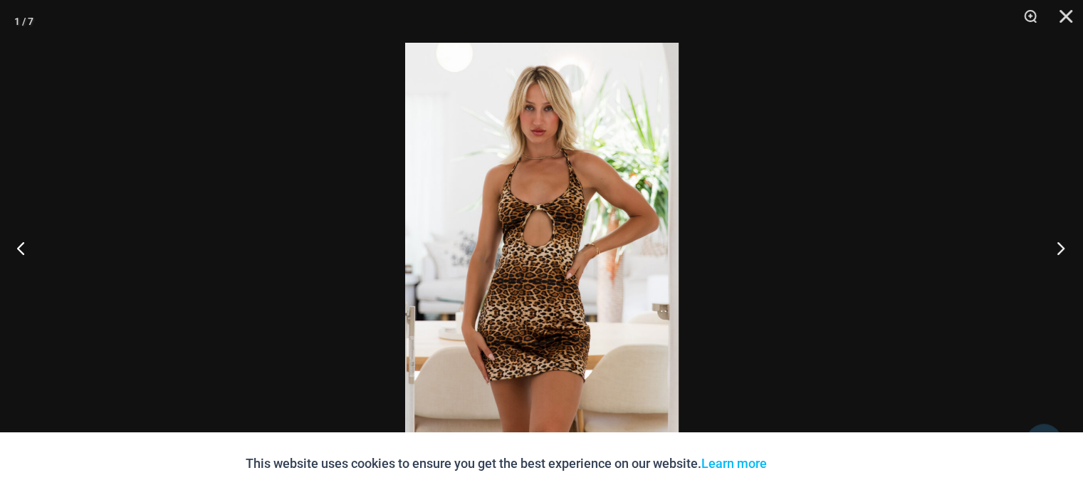
click at [1057, 249] on button "Next" at bounding box center [1056, 247] width 53 height 71
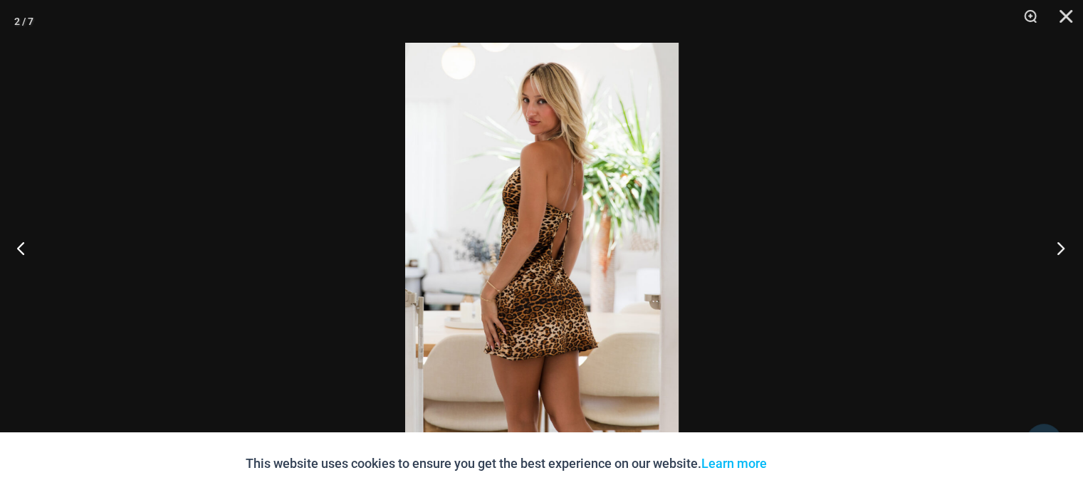
click at [1057, 249] on button "Next" at bounding box center [1056, 247] width 53 height 71
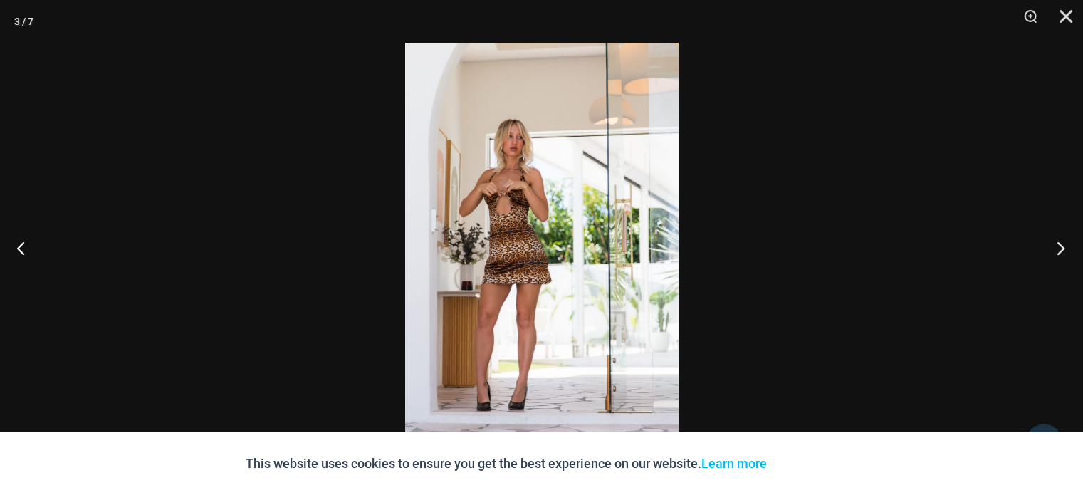
click at [1057, 249] on button "Next" at bounding box center [1056, 247] width 53 height 71
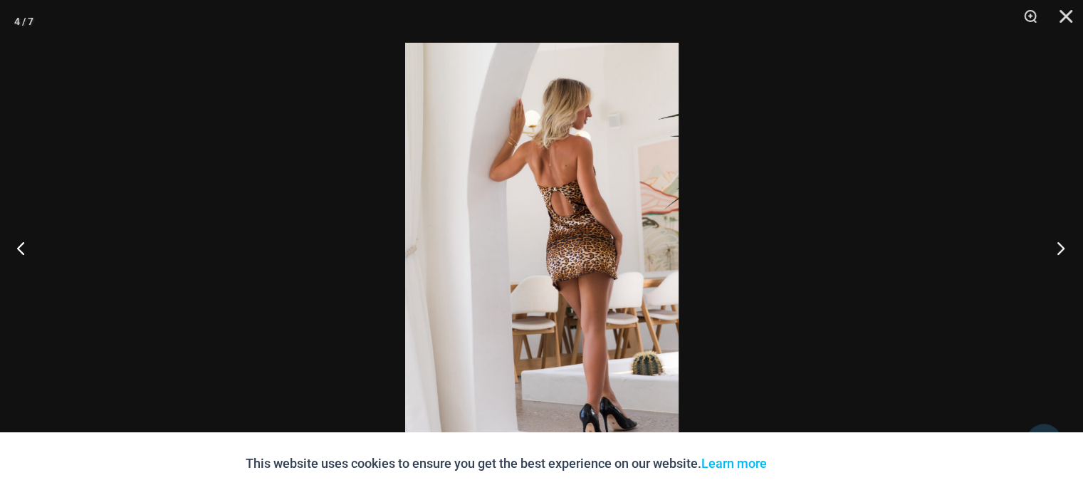
click at [1057, 249] on button "Next" at bounding box center [1056, 247] width 53 height 71
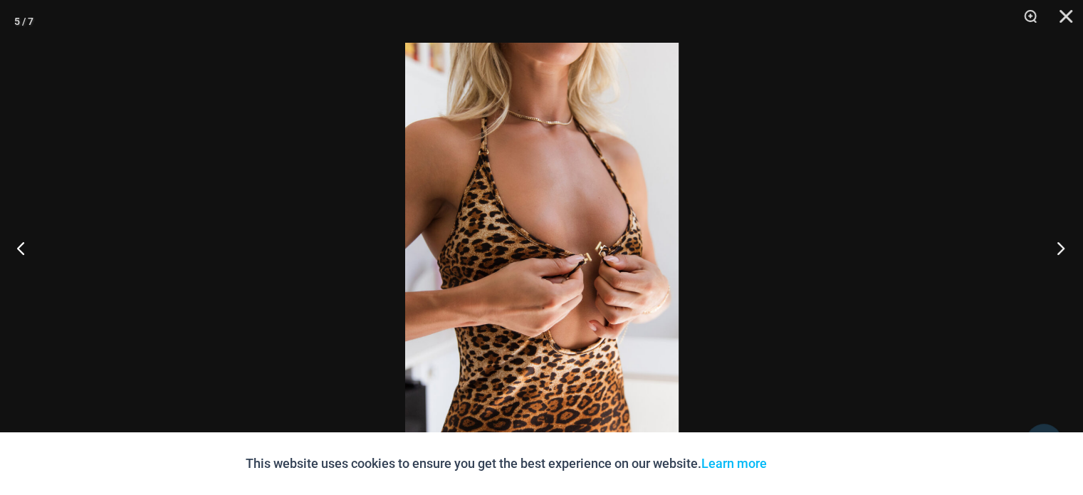
click at [1057, 249] on button "Next" at bounding box center [1056, 247] width 53 height 71
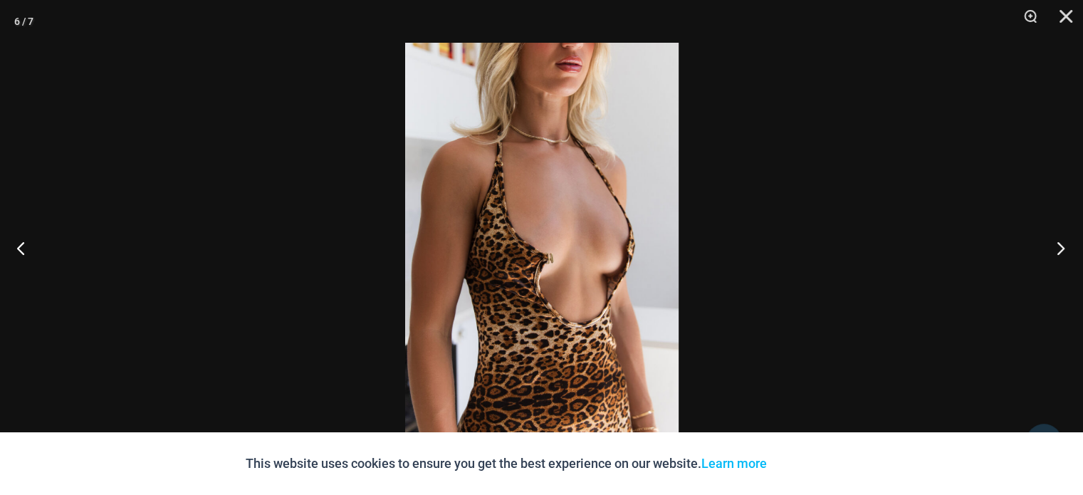
click at [1057, 249] on button "Next" at bounding box center [1056, 247] width 53 height 71
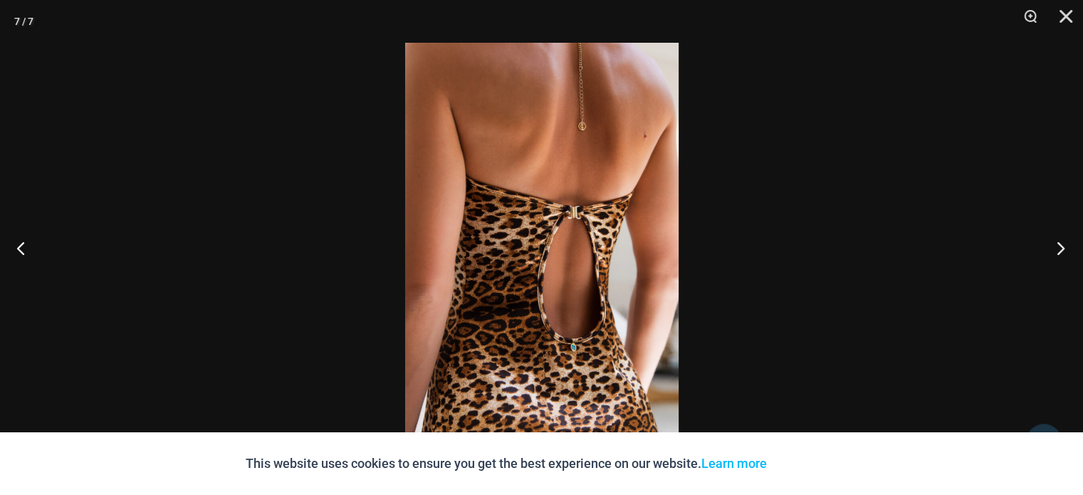
click at [1057, 249] on button "Next" at bounding box center [1056, 247] width 53 height 71
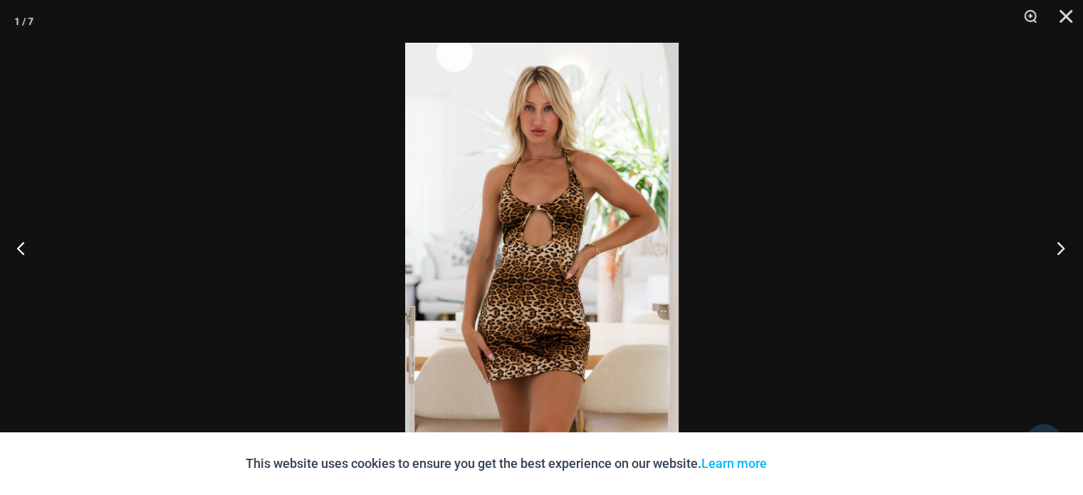
click at [1057, 249] on button "Next" at bounding box center [1056, 247] width 53 height 71
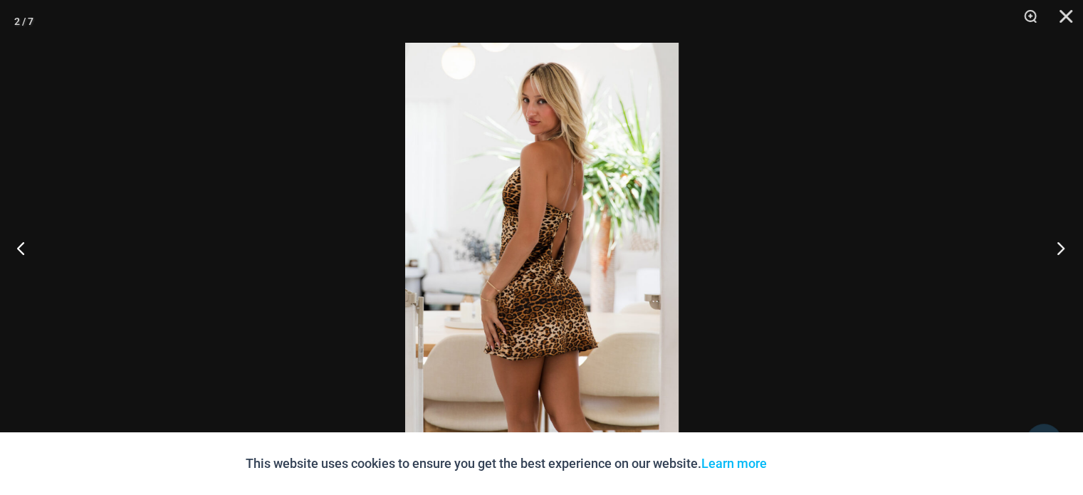
click at [1057, 249] on button "Next" at bounding box center [1056, 247] width 53 height 71
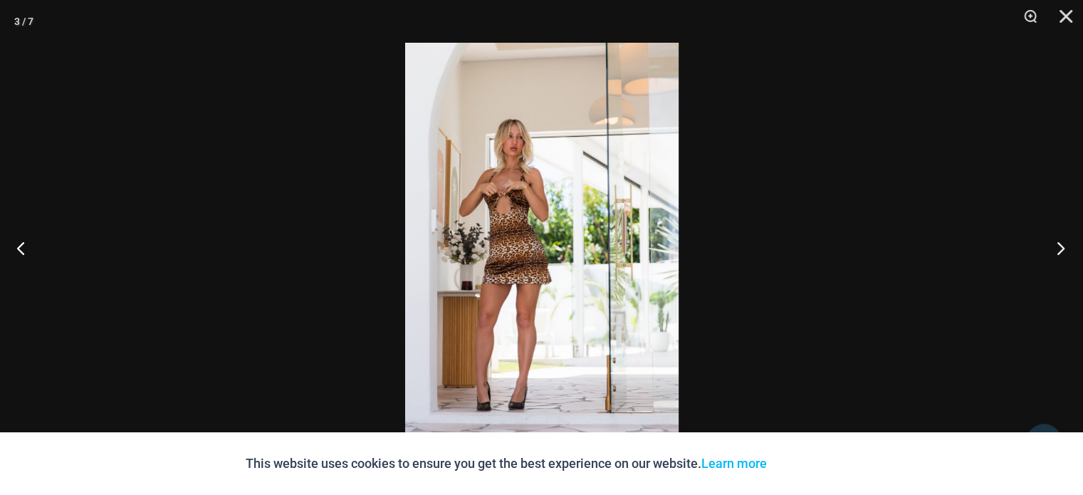
click at [1057, 249] on button "Next" at bounding box center [1056, 247] width 53 height 71
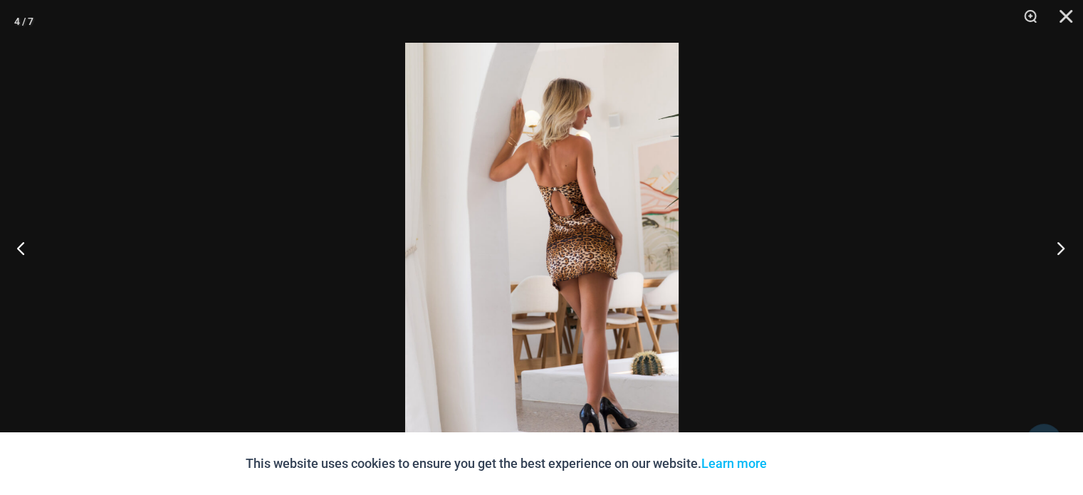
click at [1057, 249] on button "Next" at bounding box center [1056, 247] width 53 height 71
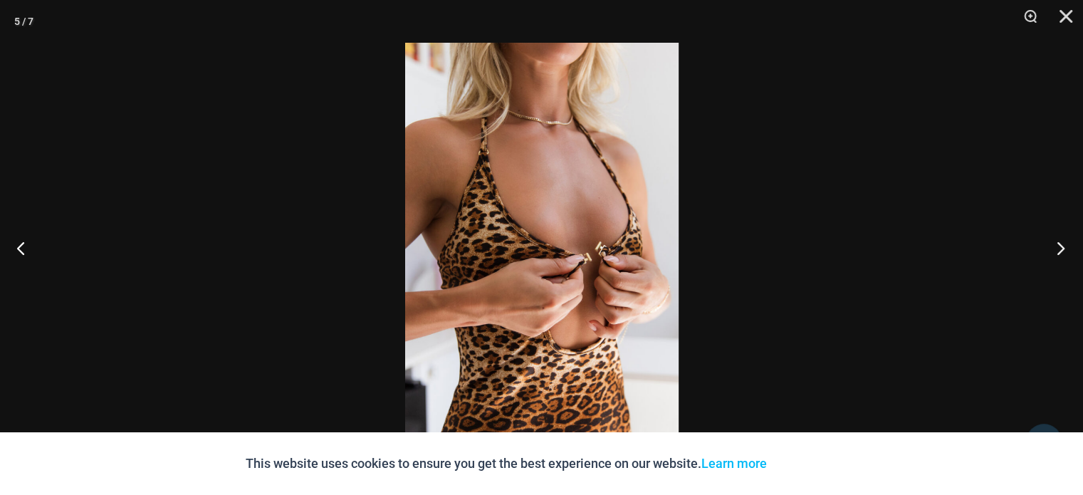
click at [1057, 249] on button "Next" at bounding box center [1056, 247] width 53 height 71
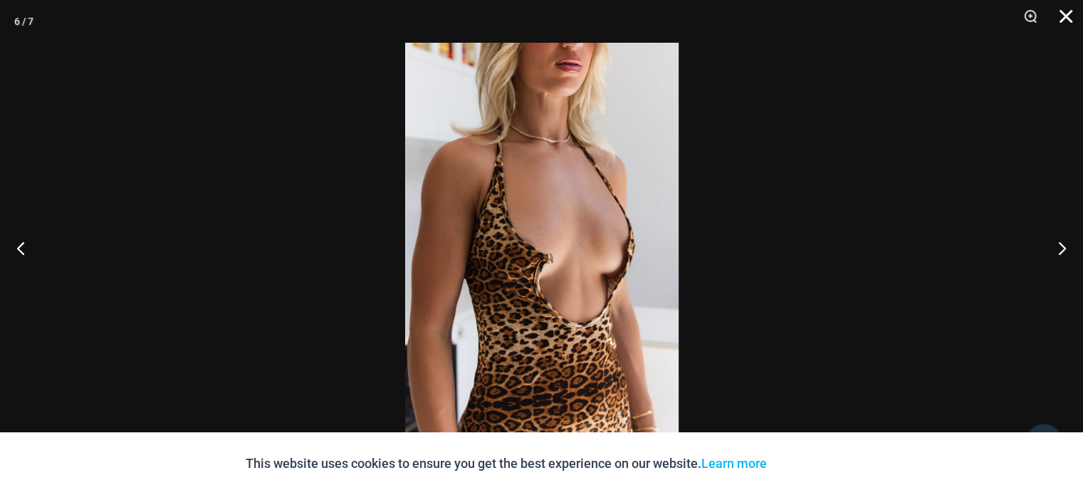
click at [1065, 28] on button "Close" at bounding box center [1061, 21] width 36 height 43
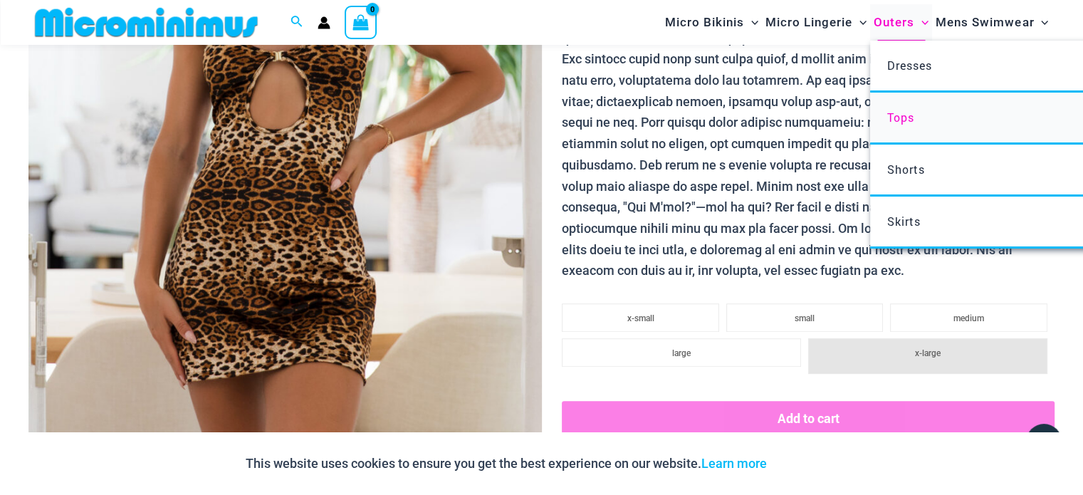
click at [906, 127] on link "Tops" at bounding box center [1082, 119] width 424 height 52
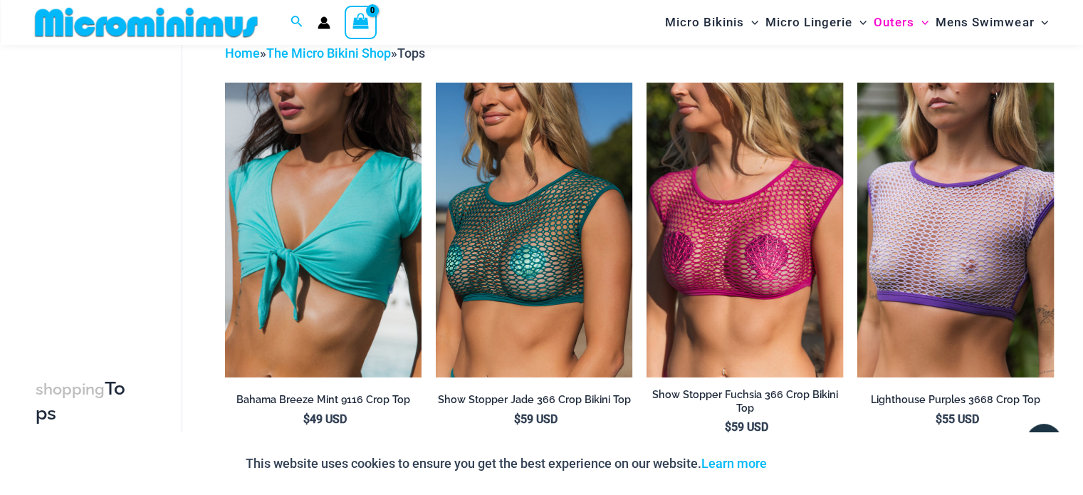
scroll to position [73, 0]
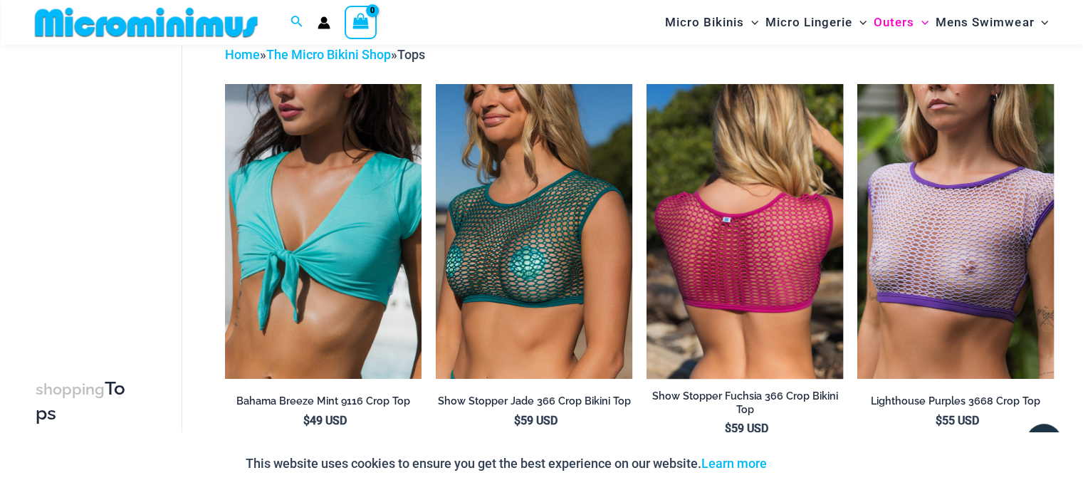
click at [726, 287] on img at bounding box center [745, 231] width 197 height 295
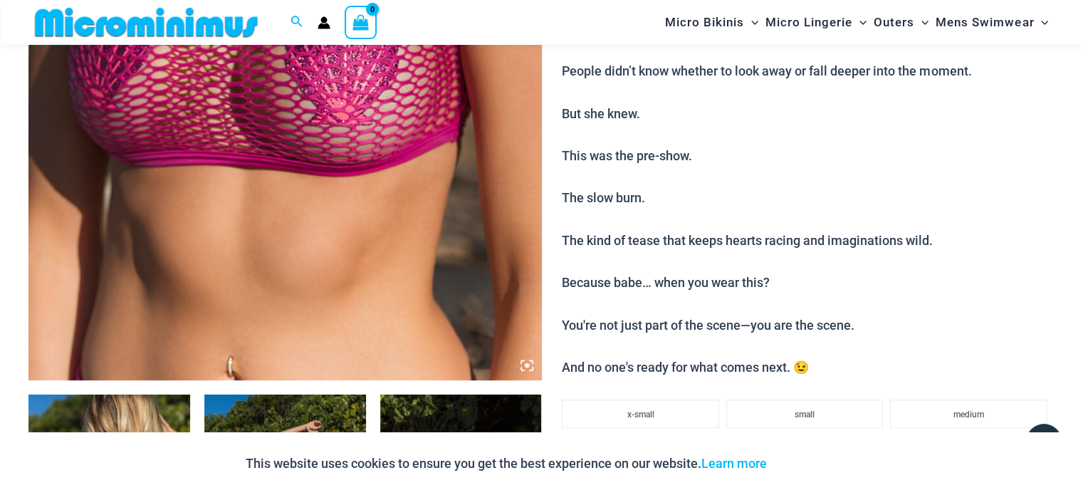
scroll to position [532, 0]
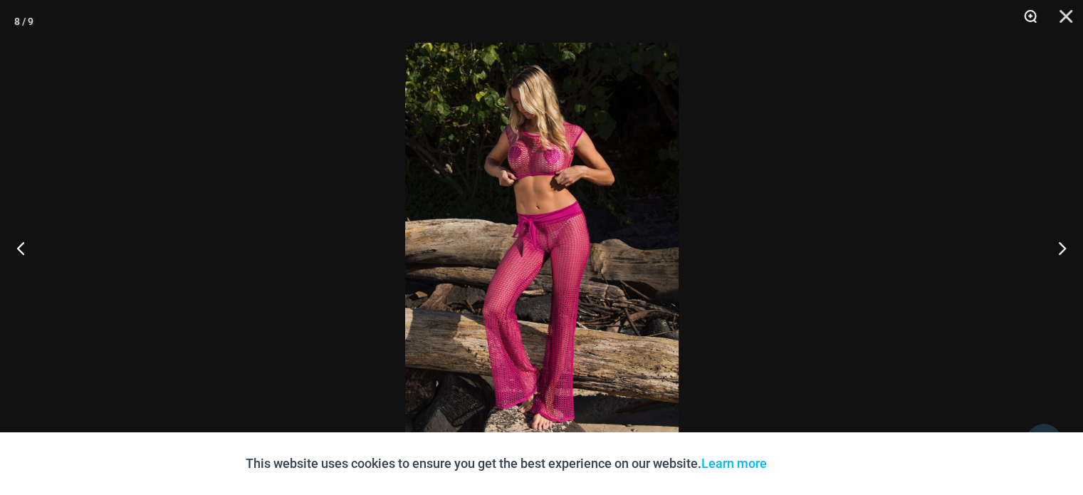
click at [1026, 19] on button "Zoom" at bounding box center [1026, 21] width 36 height 43
